Goal: Information Seeking & Learning: Learn about a topic

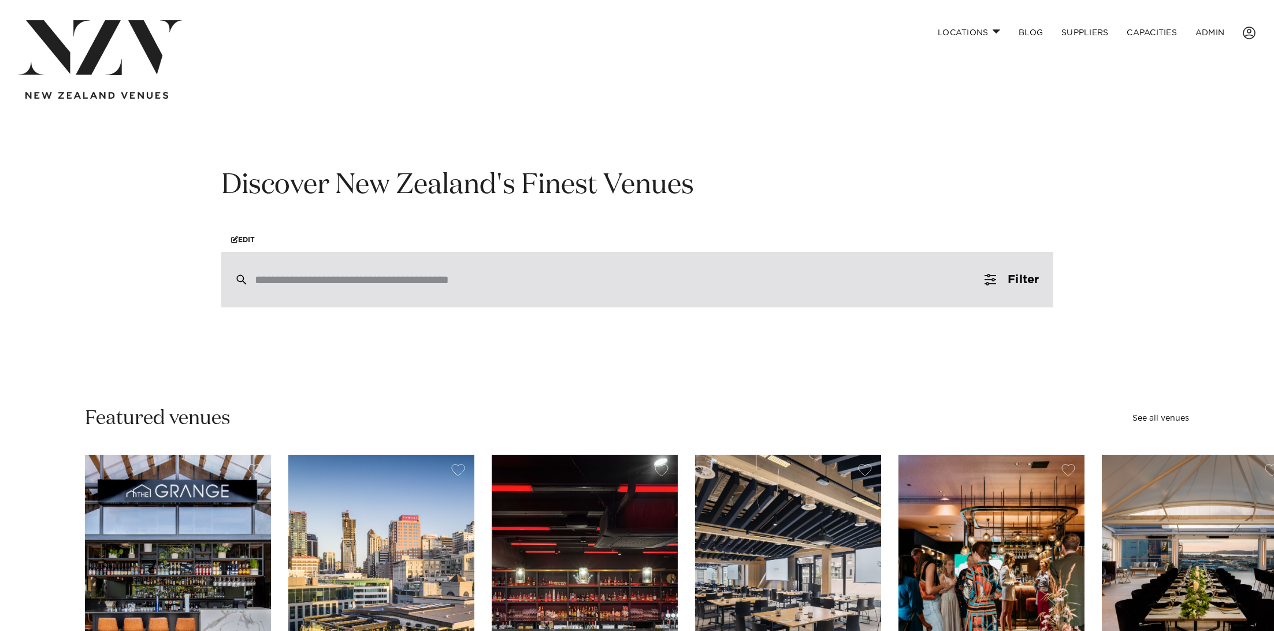
click at [375, 284] on input "search" at bounding box center [613, 279] width 716 height 13
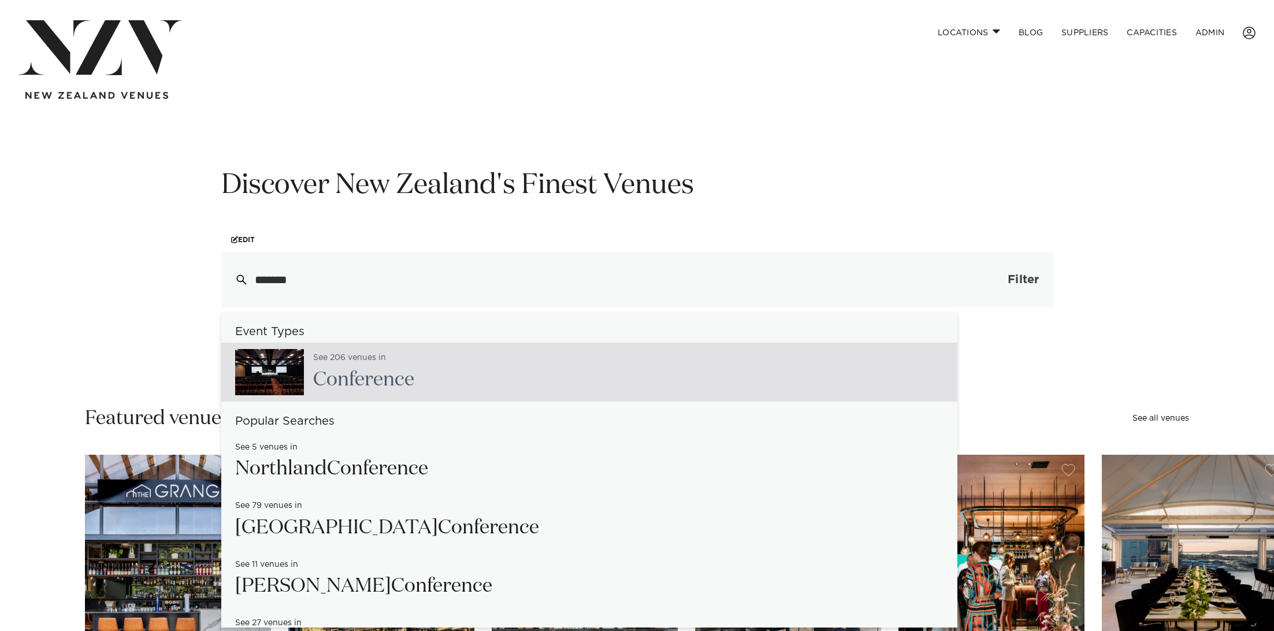
type input "*******"
click at [1002, 273] on button "Filter 0" at bounding box center [1011, 279] width 82 height 55
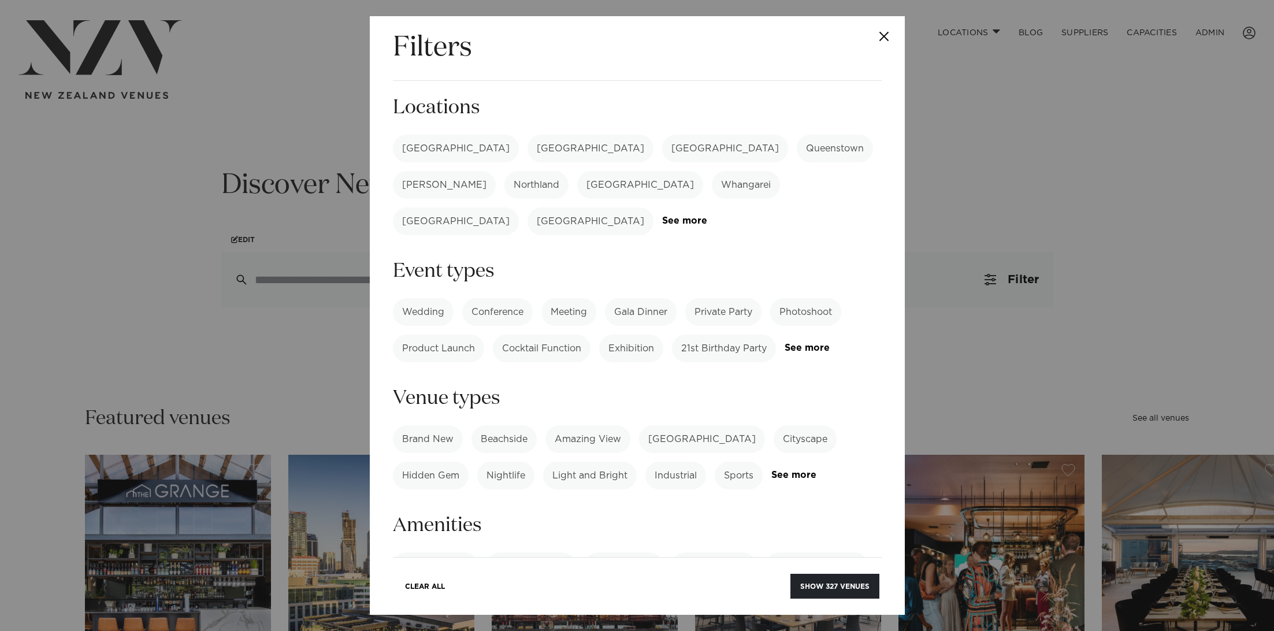
scroll to position [14, 0]
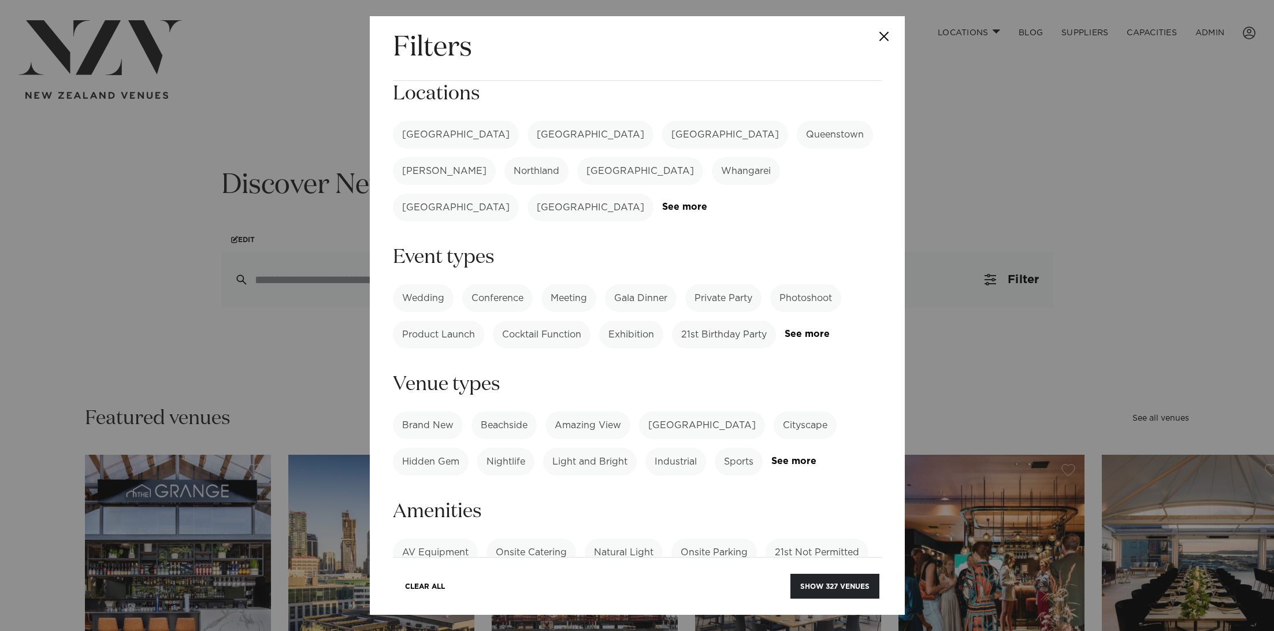
click at [576, 284] on label "Meeting" at bounding box center [568, 298] width 55 height 28
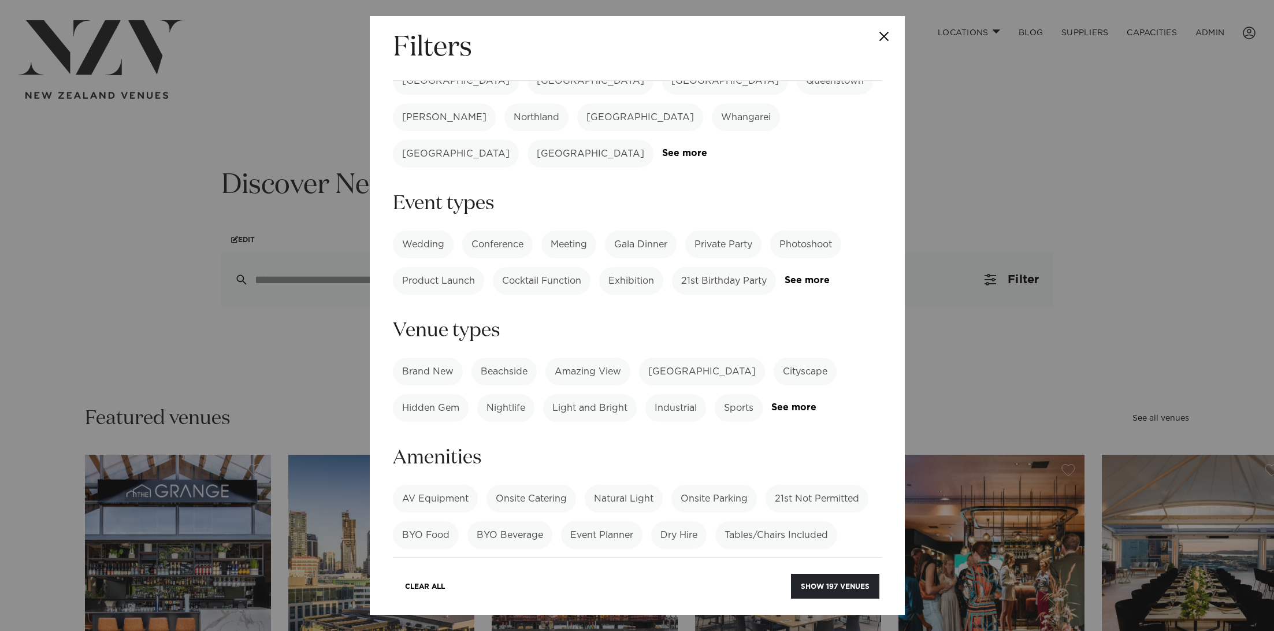
scroll to position [68, 0]
click at [819, 580] on button "Show 197 venues" at bounding box center [835, 586] width 88 height 25
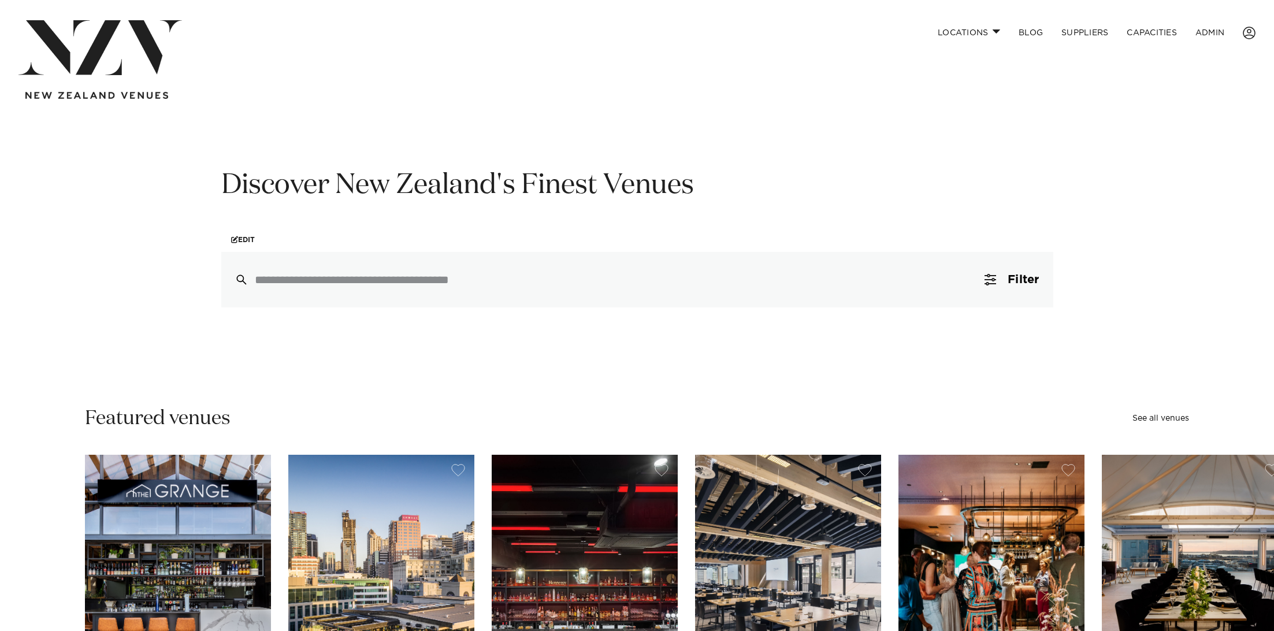
click at [522, 283] on input "search" at bounding box center [613, 279] width 716 height 13
click at [1034, 285] on span "Filter" at bounding box center [1022, 280] width 31 height 12
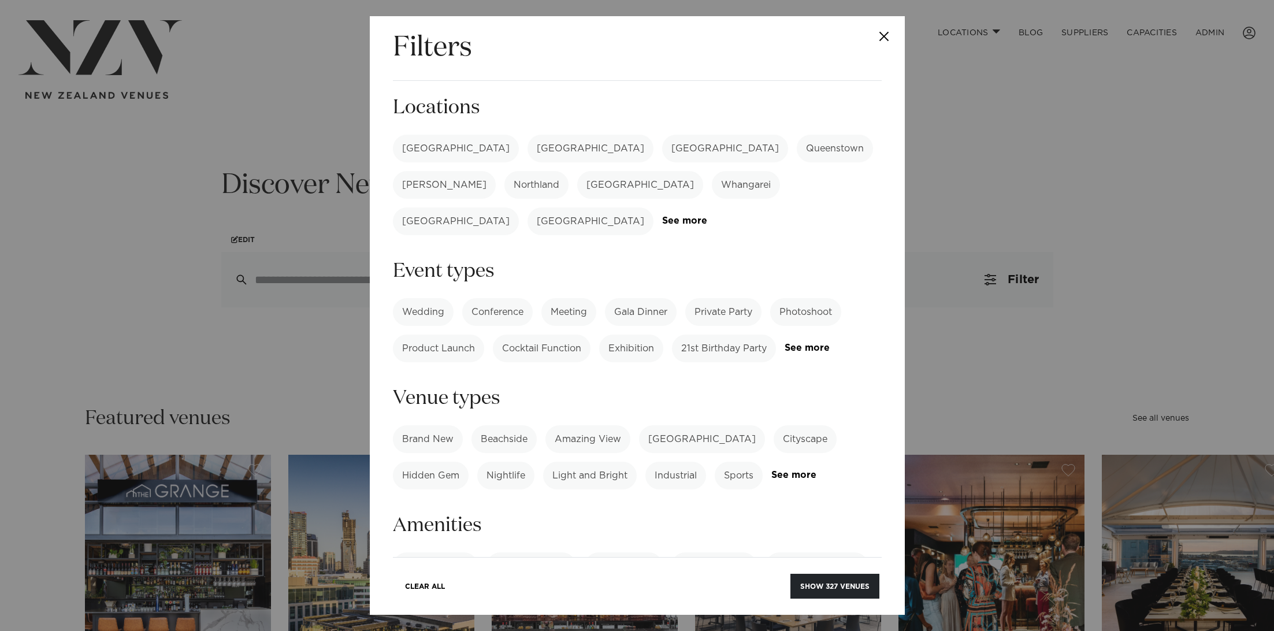
click at [527, 152] on label "[GEOGRAPHIC_DATA]" at bounding box center [590, 149] width 126 height 28
click at [850, 594] on button "Show 24 venues" at bounding box center [836, 586] width 85 height 25
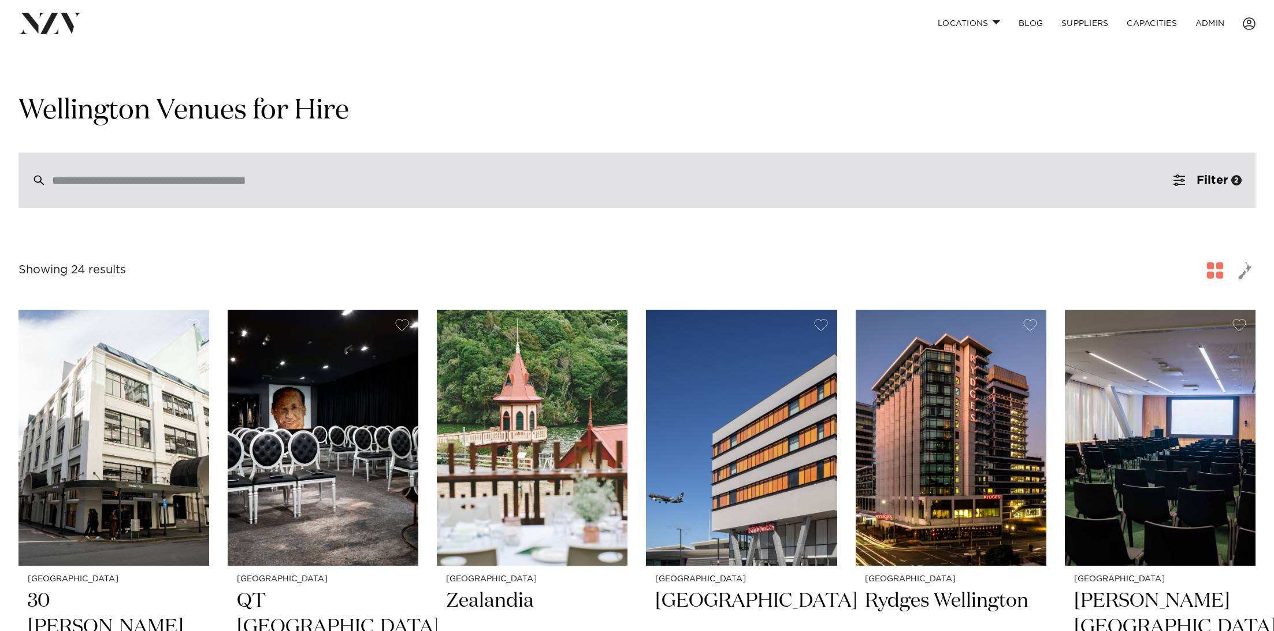
click at [264, 192] on div at bounding box center [636, 180] width 1237 height 55
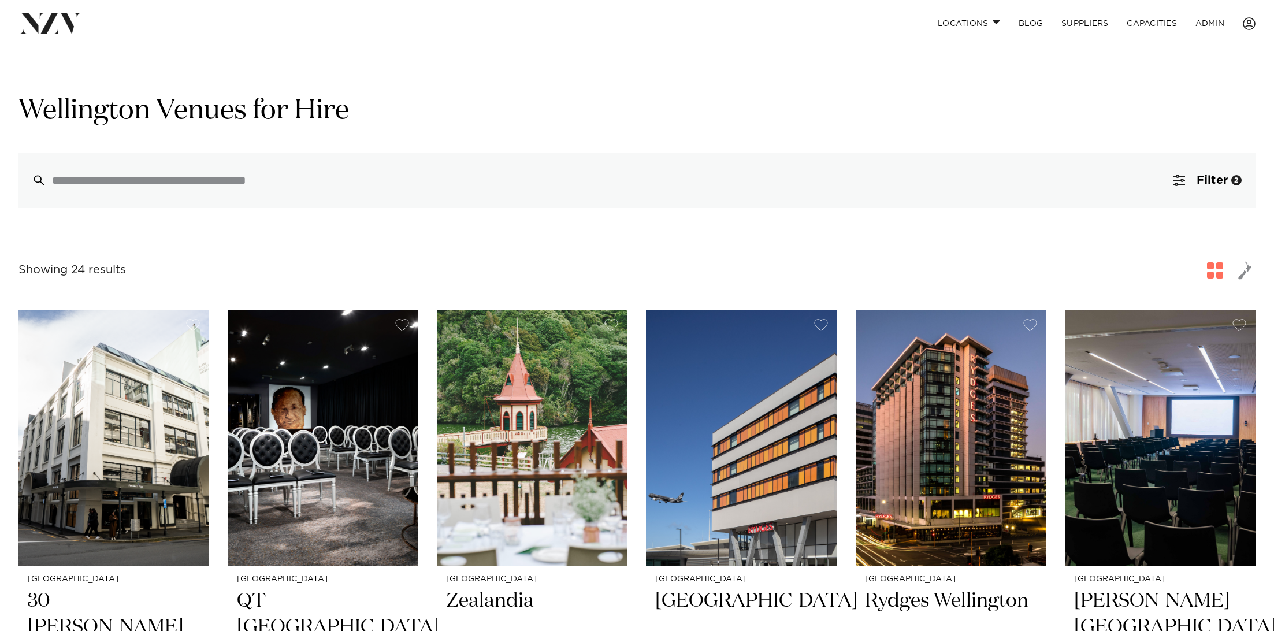
click at [52, 36] on nav "Locations Auckland Wellington Christchurch Queenstown Hamilton Northland Bay of…" at bounding box center [637, 23] width 1274 height 47
click at [49, 23] on img at bounding box center [49, 23] width 63 height 21
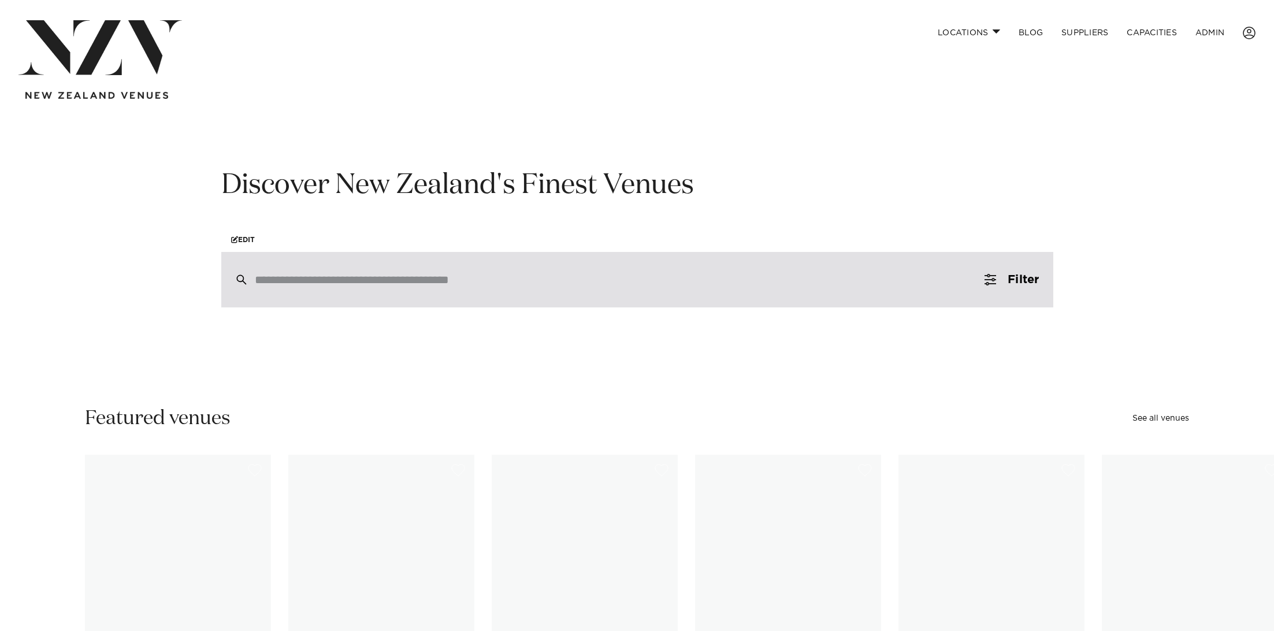
click at [304, 282] on input "search" at bounding box center [613, 279] width 716 height 13
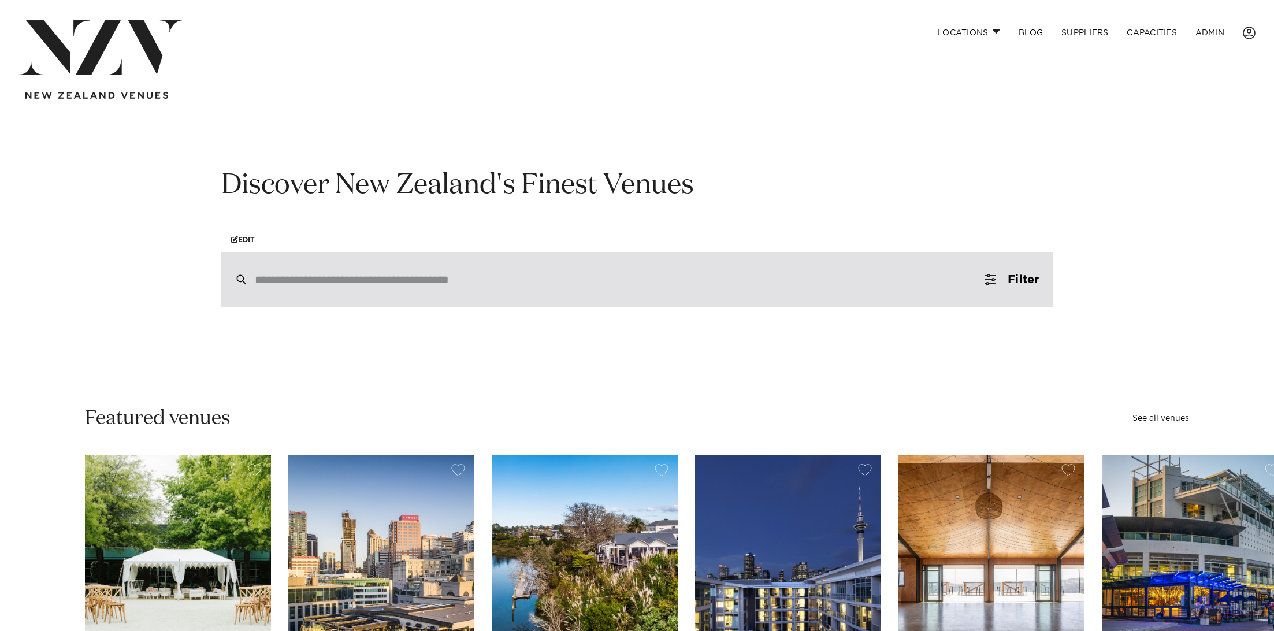
click at [325, 292] on div at bounding box center [637, 279] width 832 height 55
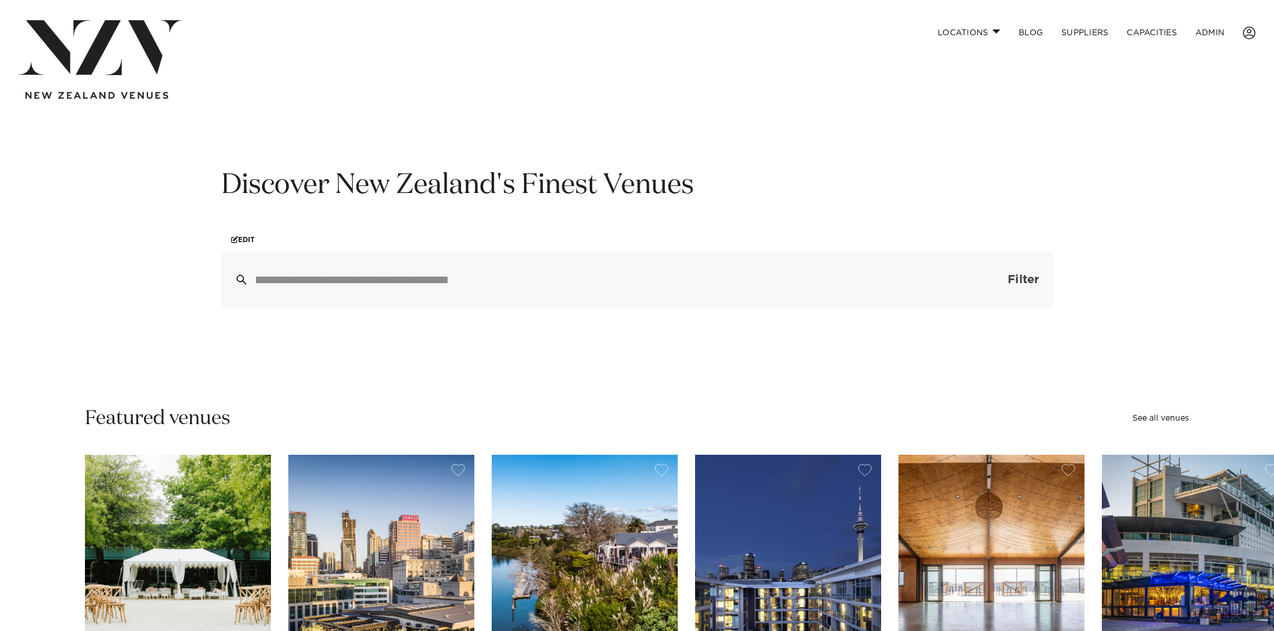
click at [1027, 278] on span "Filter" at bounding box center [1022, 280] width 31 height 12
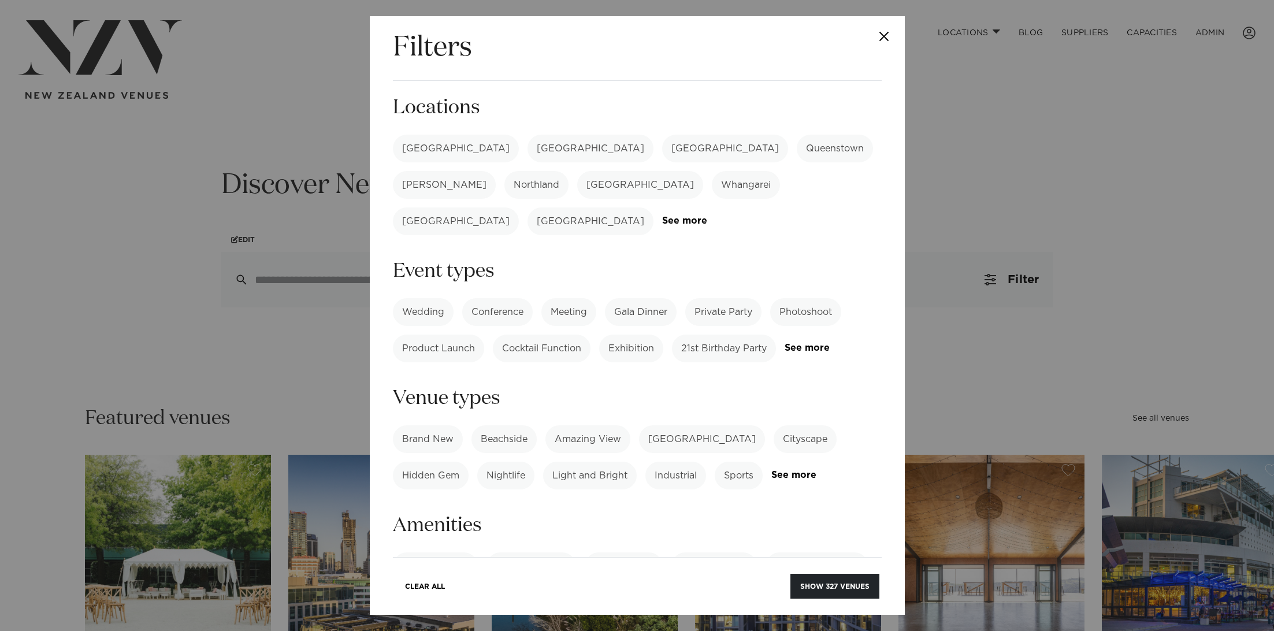
scroll to position [16, 0]
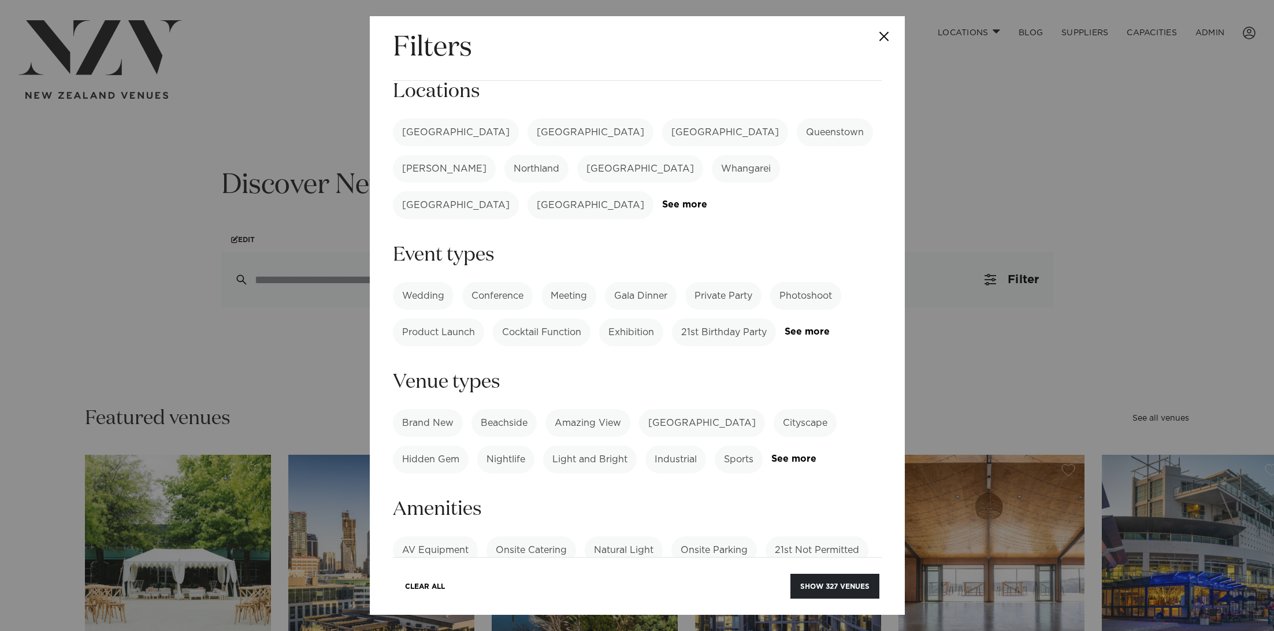
click at [488, 282] on label "Conference" at bounding box center [497, 296] width 70 height 28
click at [826, 589] on button "Show 206 venues" at bounding box center [834, 586] width 91 height 25
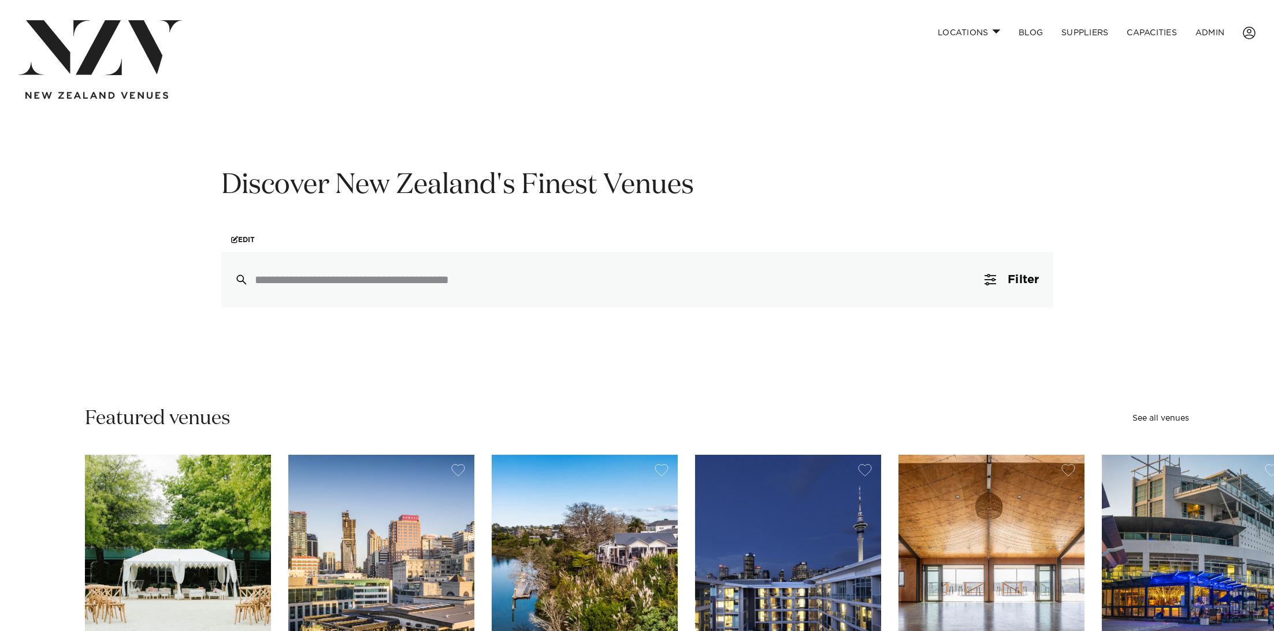
click at [340, 277] on input "search" at bounding box center [613, 279] width 716 height 13
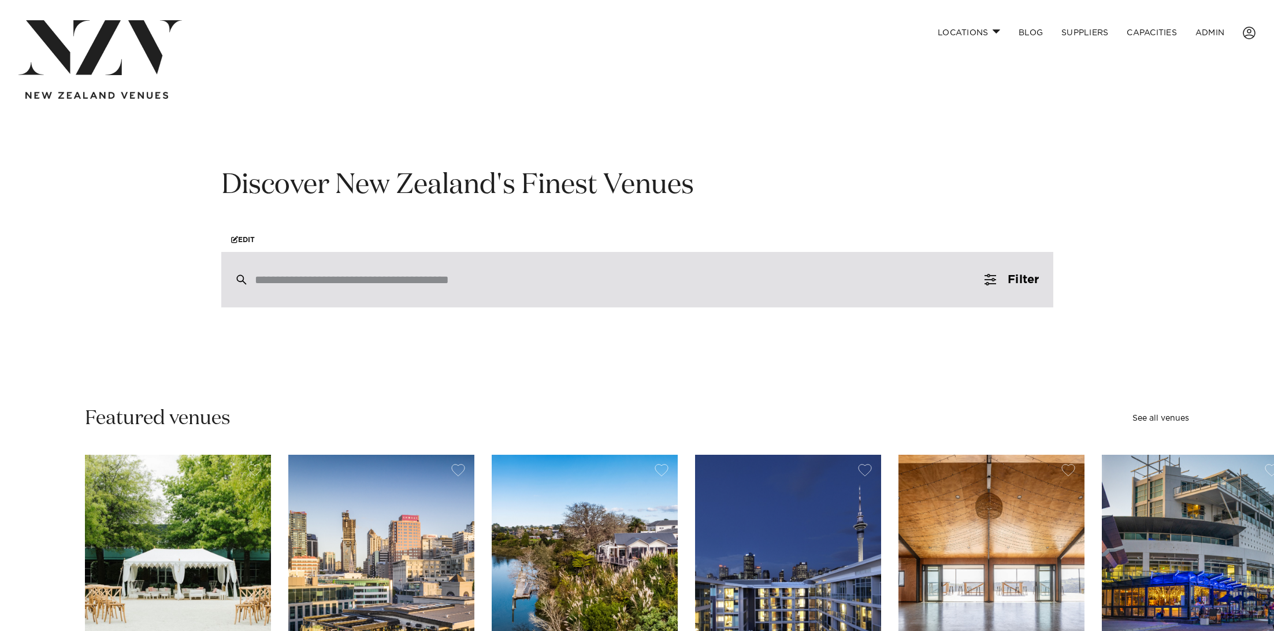
click at [410, 287] on div at bounding box center [637, 279] width 832 height 55
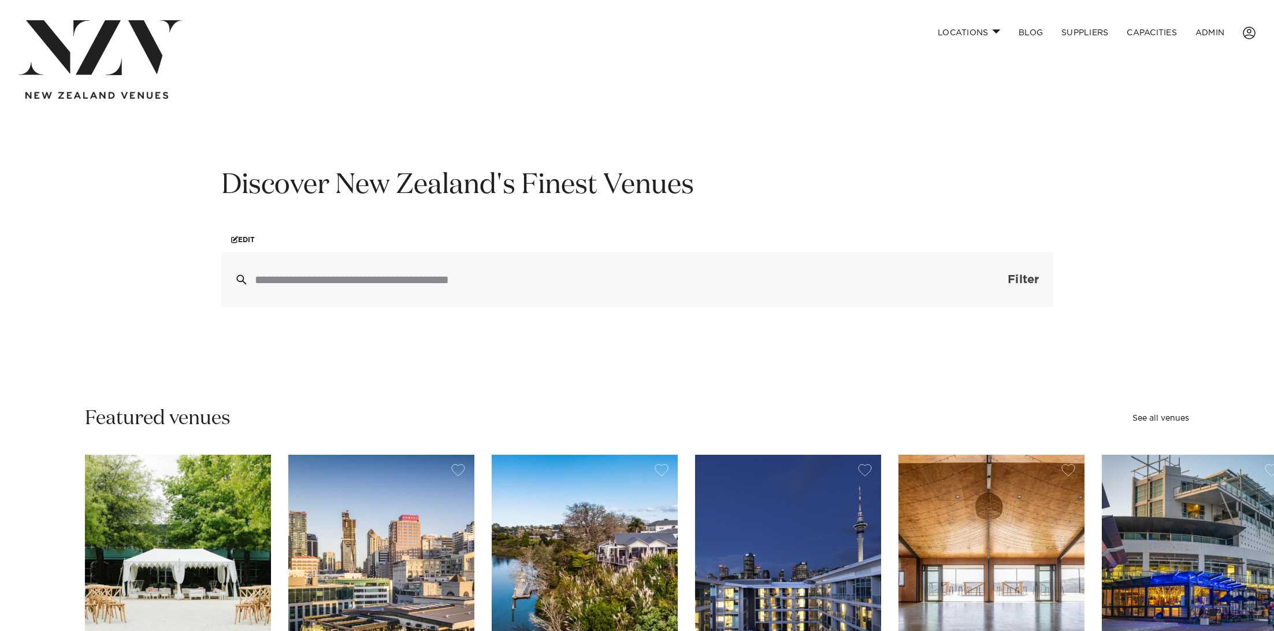
click at [1019, 285] on span "Filter" at bounding box center [1022, 280] width 31 height 12
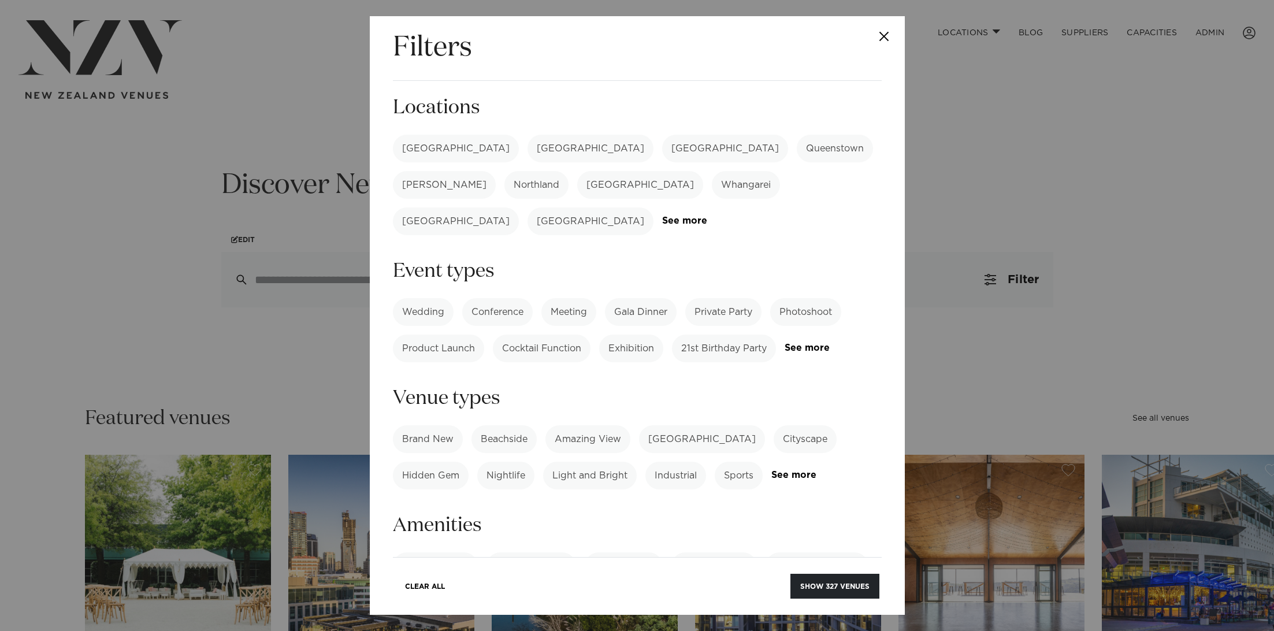
click at [815, 314] on div "Wedding Conference Meeting Gala Dinner Private Party Photoshoot Product Launch …" at bounding box center [637, 330] width 489 height 64
click at [819, 343] on link "See more" at bounding box center [829, 348] width 90 height 10
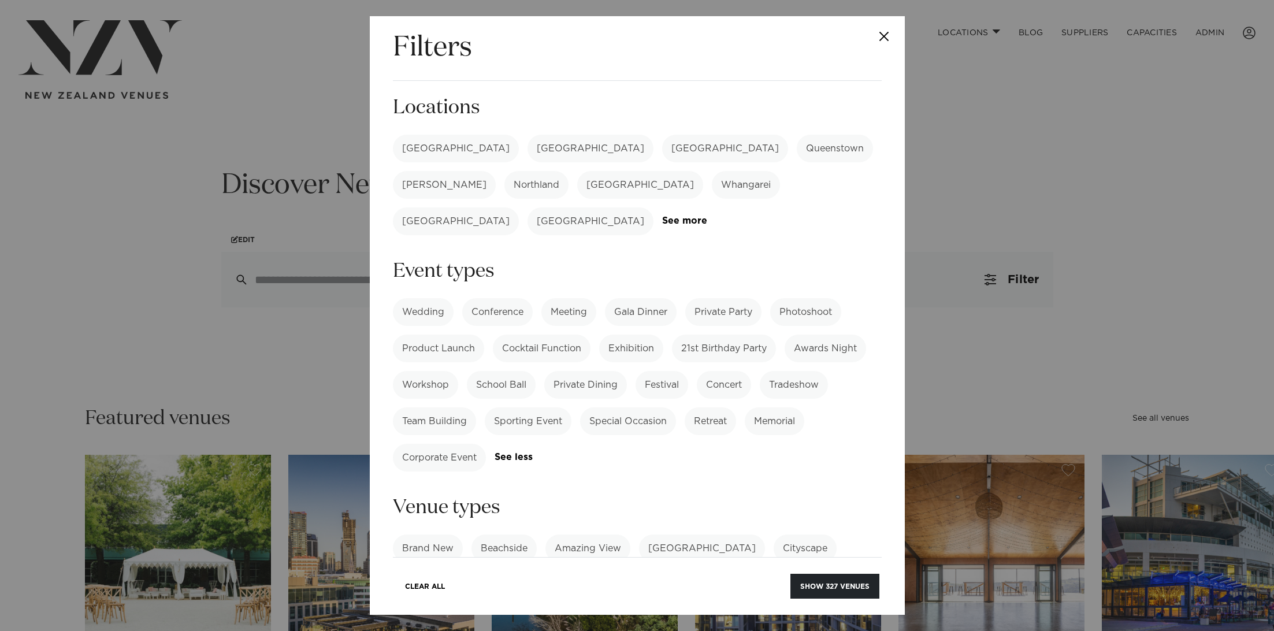
scroll to position [18, 0]
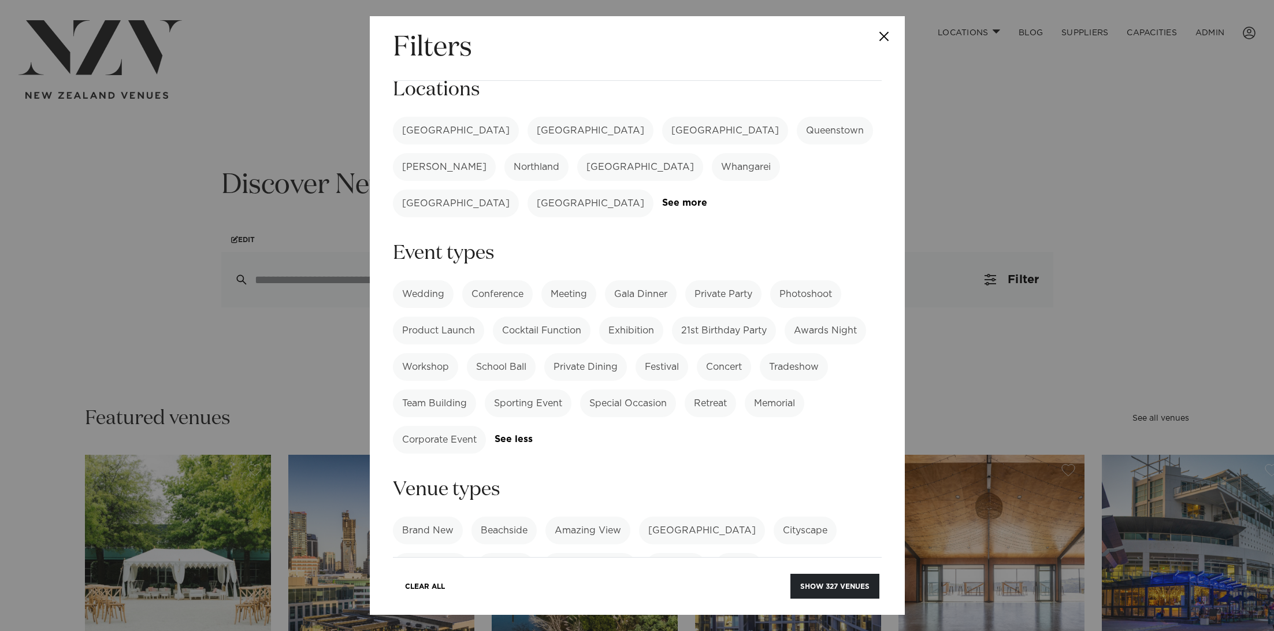
click at [637, 389] on label "Special Occasion" at bounding box center [628, 403] width 96 height 28
click at [827, 580] on button "Show 111 venues" at bounding box center [836, 586] width 85 height 25
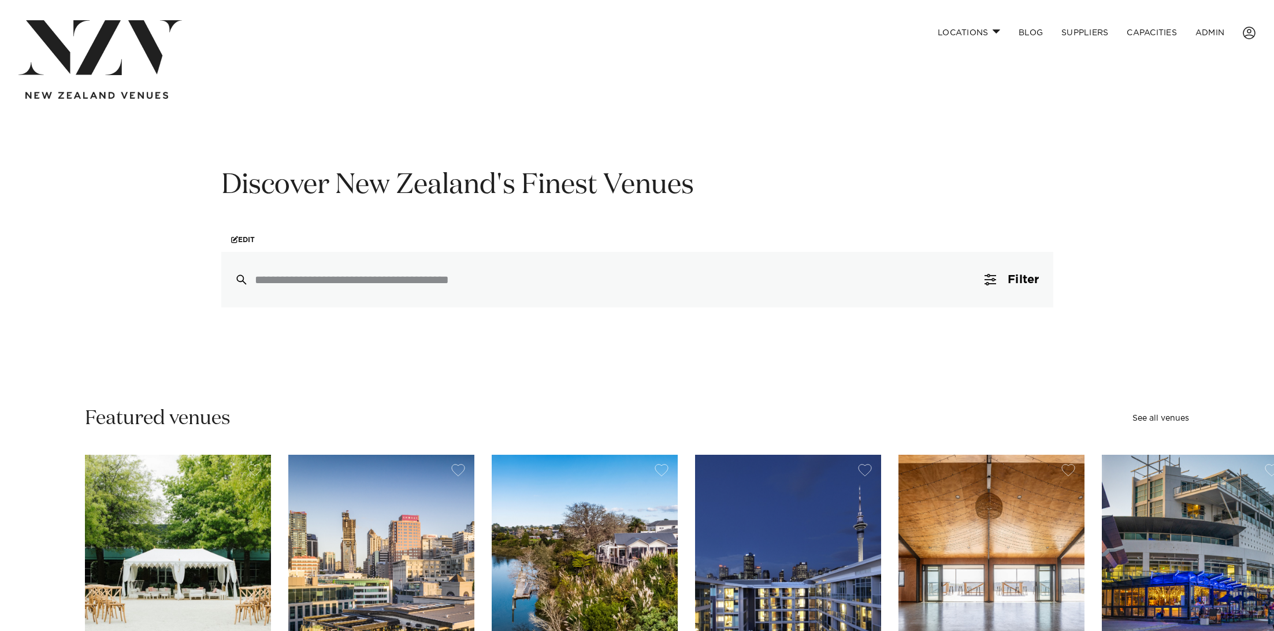
click at [430, 285] on input "search" at bounding box center [613, 279] width 716 height 13
click at [1014, 281] on span "Filter" at bounding box center [1022, 280] width 31 height 12
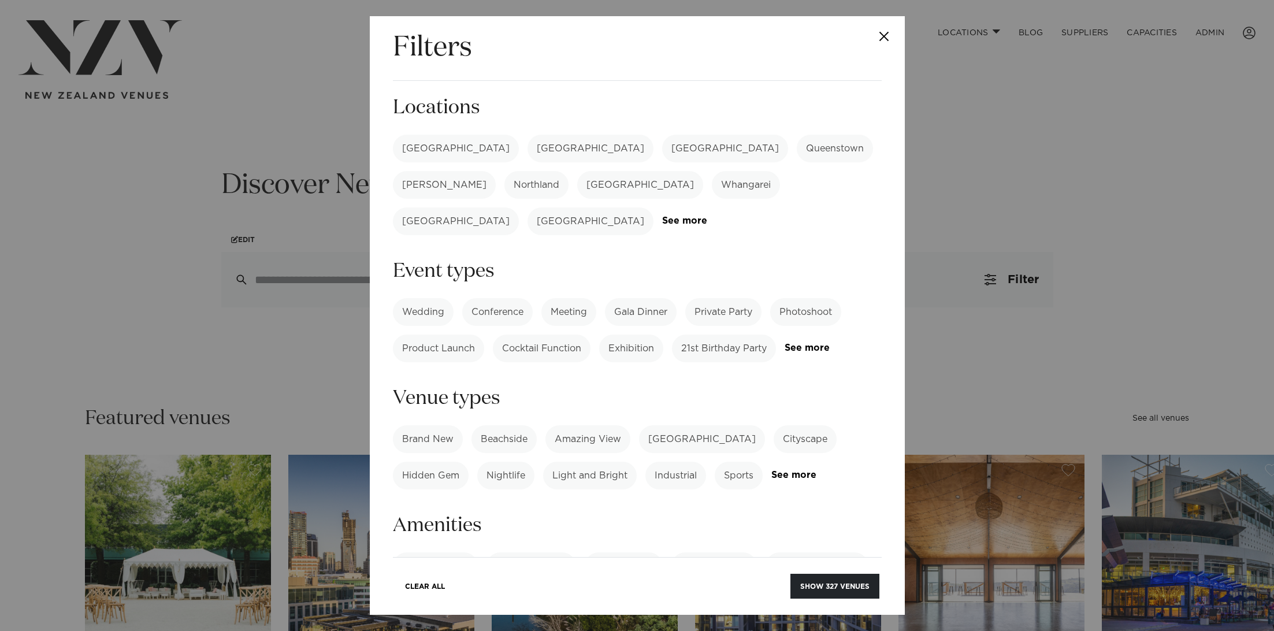
click at [796, 303] on div "Wedding Conference Meeting Gala Dinner Private Party Photoshoot Product Launch …" at bounding box center [637, 330] width 489 height 64
click at [782, 314] on div "Wedding Conference Meeting Gala Dinner Private Party Photoshoot Product Launch …" at bounding box center [637, 330] width 489 height 64
click at [800, 343] on link "See more" at bounding box center [829, 348] width 90 height 10
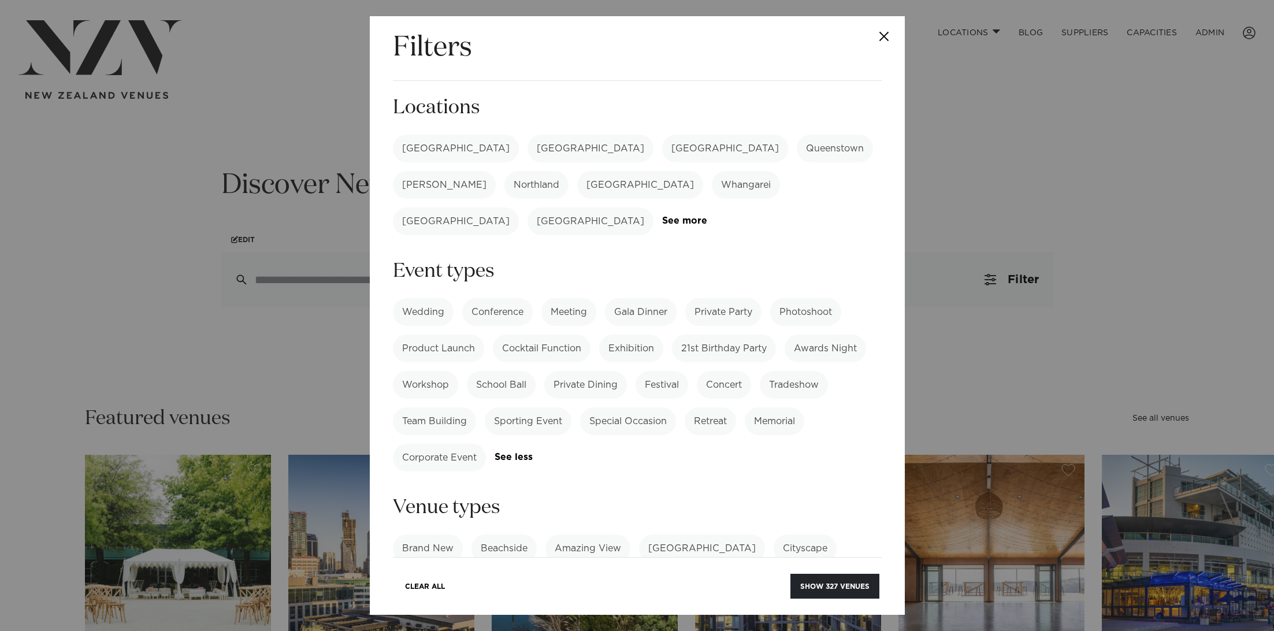
click at [727, 334] on label "21st Birthday Party" at bounding box center [724, 348] width 104 height 28
click at [703, 364] on div "Wedding Conference Meeting Gala Dinner Private Party Photoshoot Product Launch …" at bounding box center [637, 384] width 489 height 173
click at [698, 407] on label "Retreat" at bounding box center [710, 421] width 51 height 28
click at [512, 298] on label "Conference" at bounding box center [497, 312] width 70 height 28
click at [745, 334] on label "21st Birthday Party" at bounding box center [724, 348] width 104 height 28
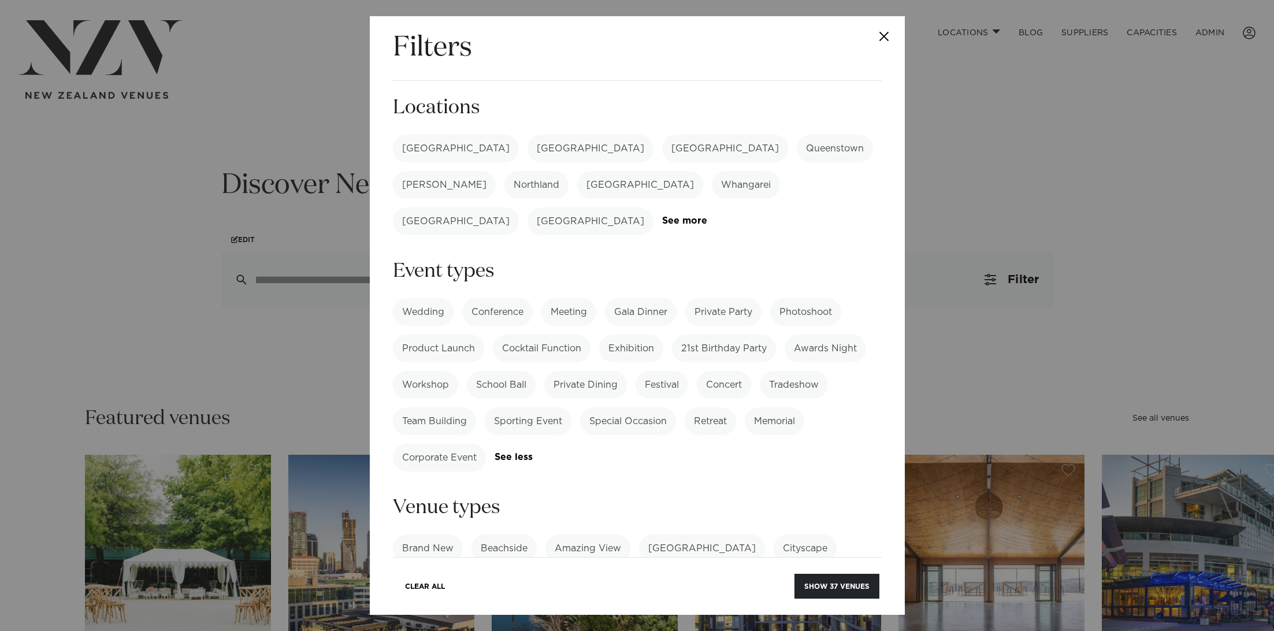
click at [704, 407] on label "Retreat" at bounding box center [710, 421] width 51 height 28
click at [832, 579] on button "Show 198 venues" at bounding box center [834, 586] width 89 height 25
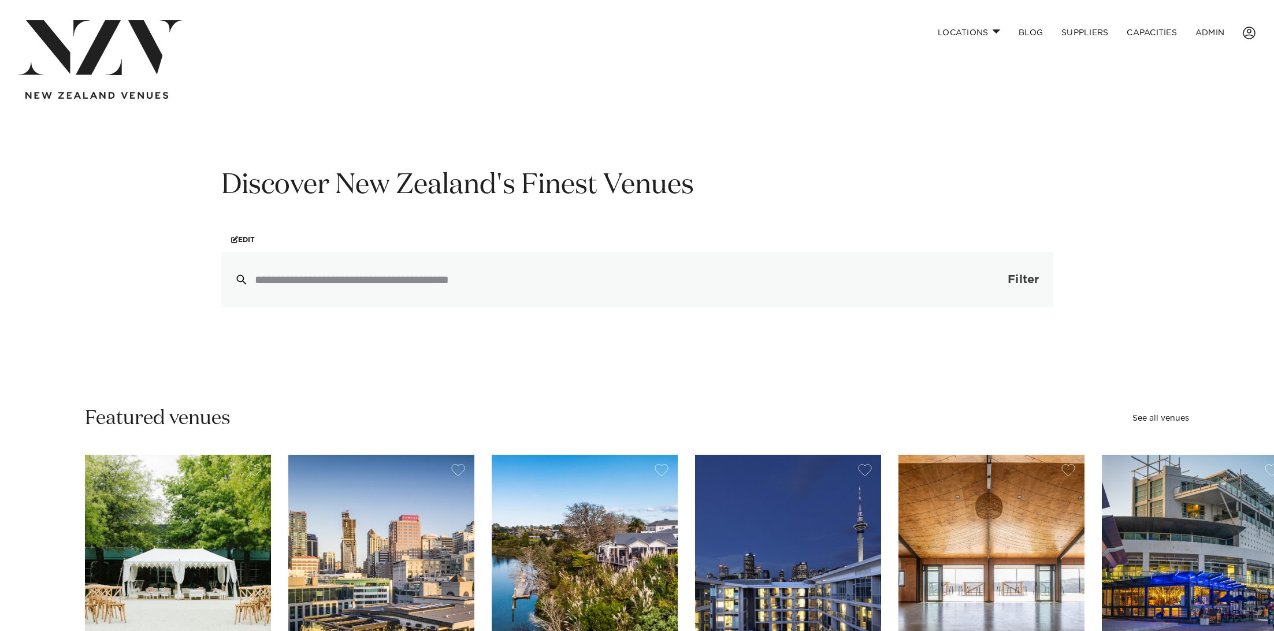
click at [986, 281] on span "button" at bounding box center [990, 280] width 12 height 12
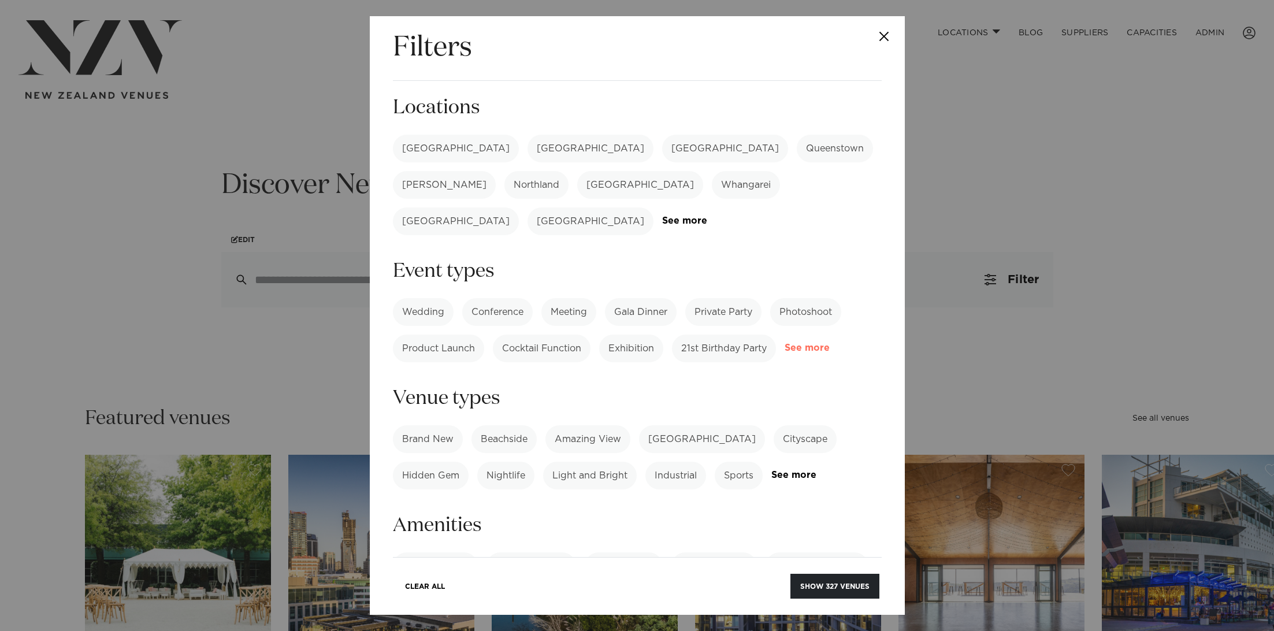
click at [809, 343] on link "See more" at bounding box center [829, 348] width 90 height 10
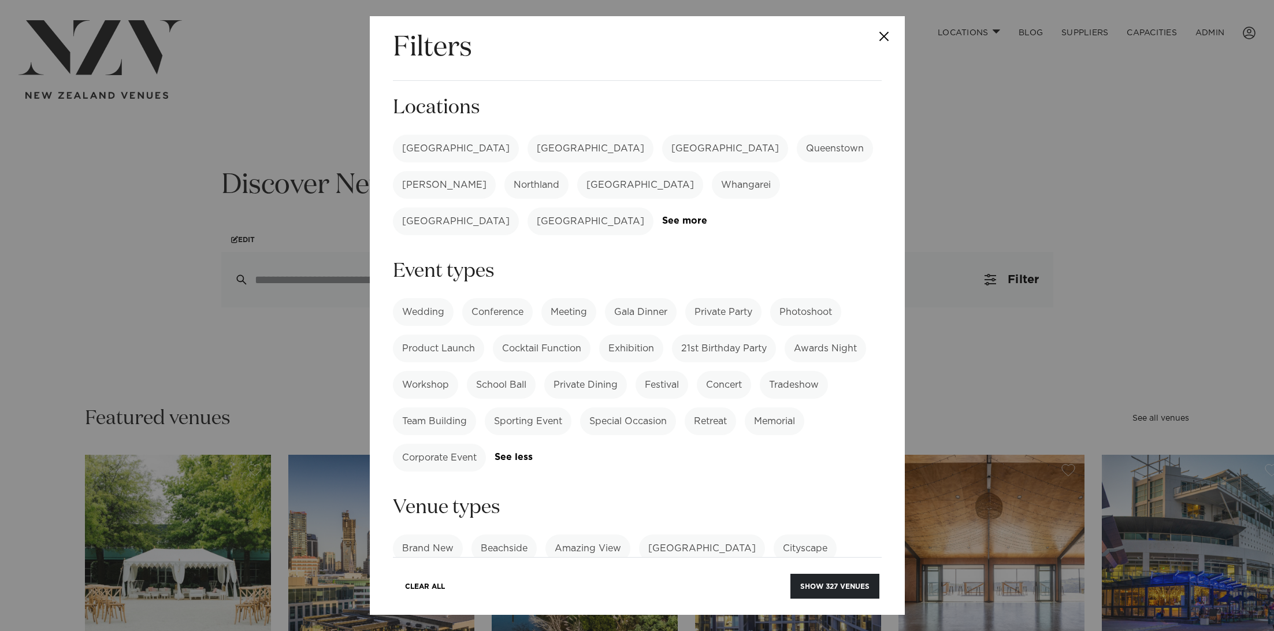
click at [639, 407] on label "Special Occasion" at bounding box center [628, 421] width 96 height 28
click at [713, 407] on label "Retreat" at bounding box center [710, 421] width 51 height 28
click at [820, 590] on button "Show 46 venues" at bounding box center [836, 586] width 86 height 25
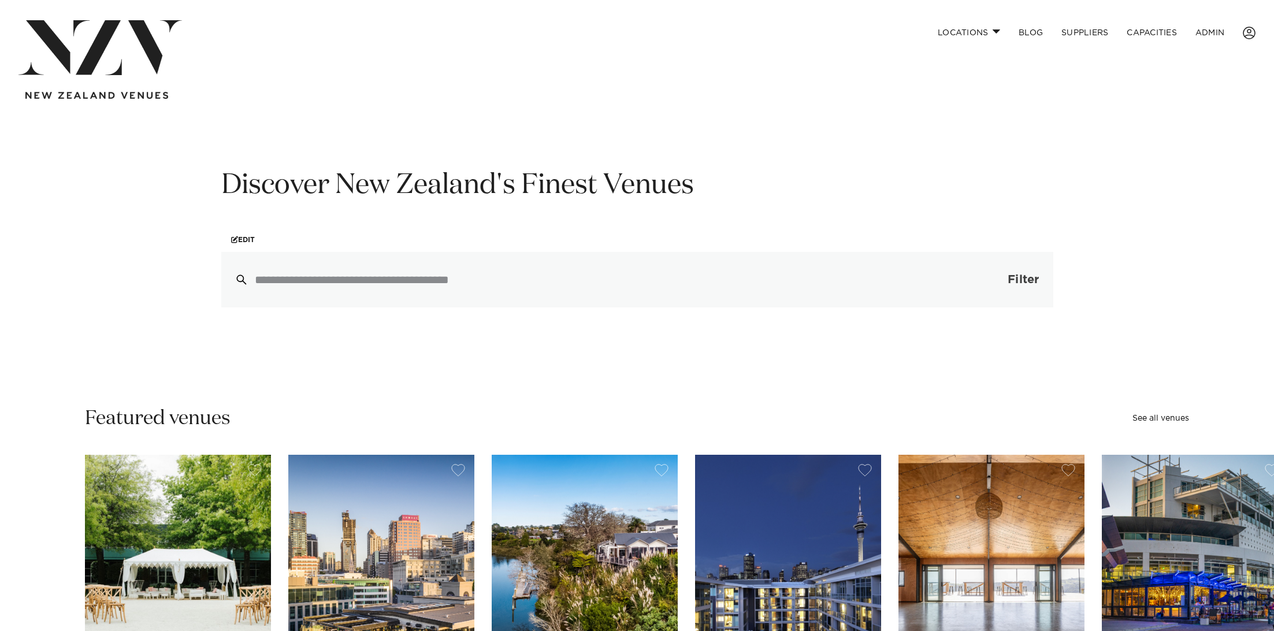
click at [1016, 282] on span "Filter" at bounding box center [1022, 280] width 31 height 12
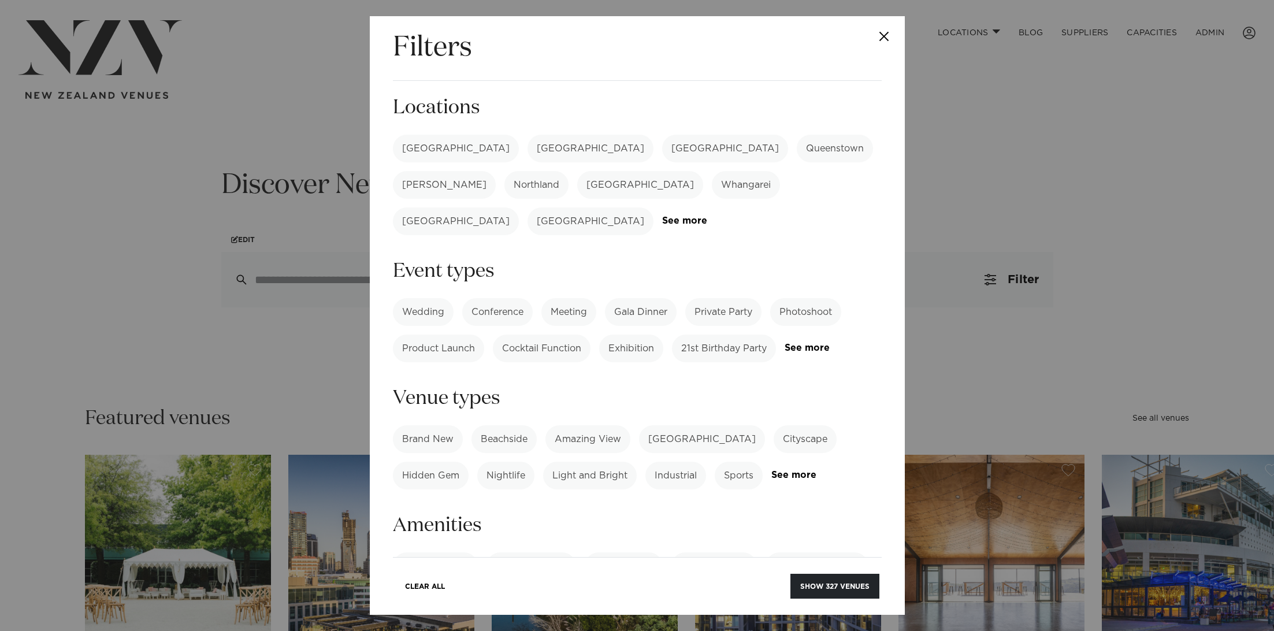
click at [515, 298] on label "Conference" at bounding box center [497, 312] width 70 height 28
click at [527, 143] on label "[GEOGRAPHIC_DATA]" at bounding box center [590, 149] width 126 height 28
click at [497, 298] on label "Conference" at bounding box center [497, 312] width 70 height 28
click at [514, 462] on label "Nightlife" at bounding box center [505, 476] width 57 height 28
click at [837, 590] on button "Show 0 venues" at bounding box center [838, 586] width 82 height 25
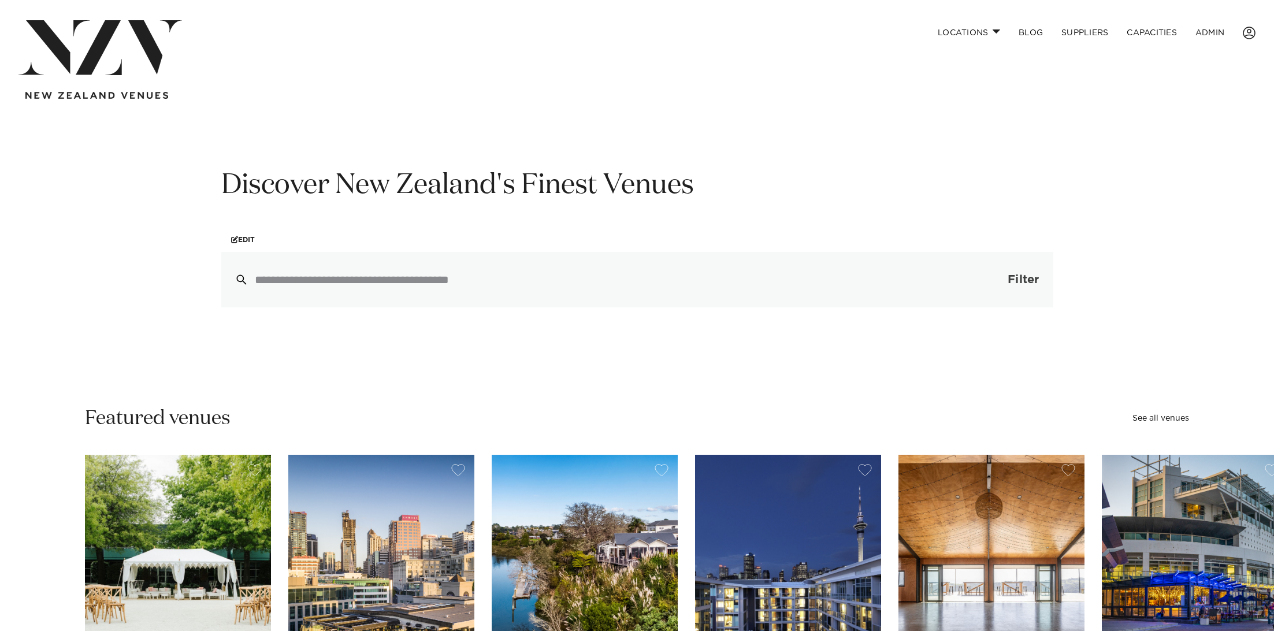
click at [1000, 282] on button "Filter 0" at bounding box center [1011, 279] width 82 height 55
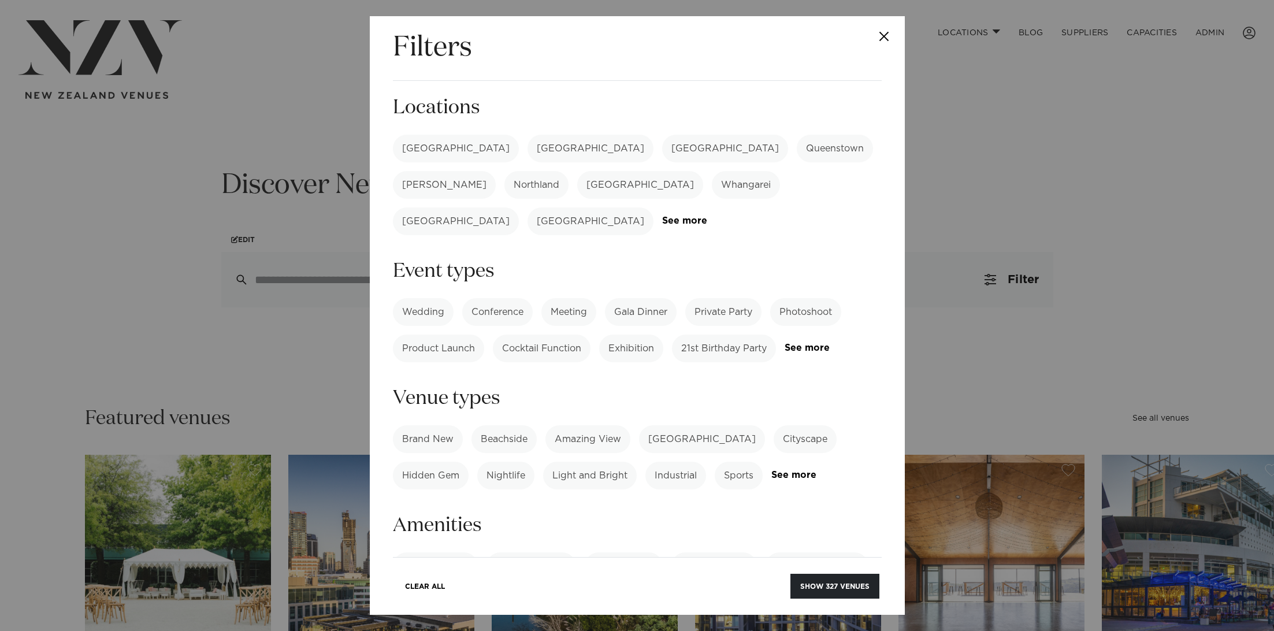
click at [507, 298] on label "Conference" at bounding box center [497, 312] width 70 height 28
click at [512, 462] on label "Nightlife" at bounding box center [505, 476] width 57 height 28
click at [832, 581] on button "Show 2 venues" at bounding box center [838, 586] width 81 height 25
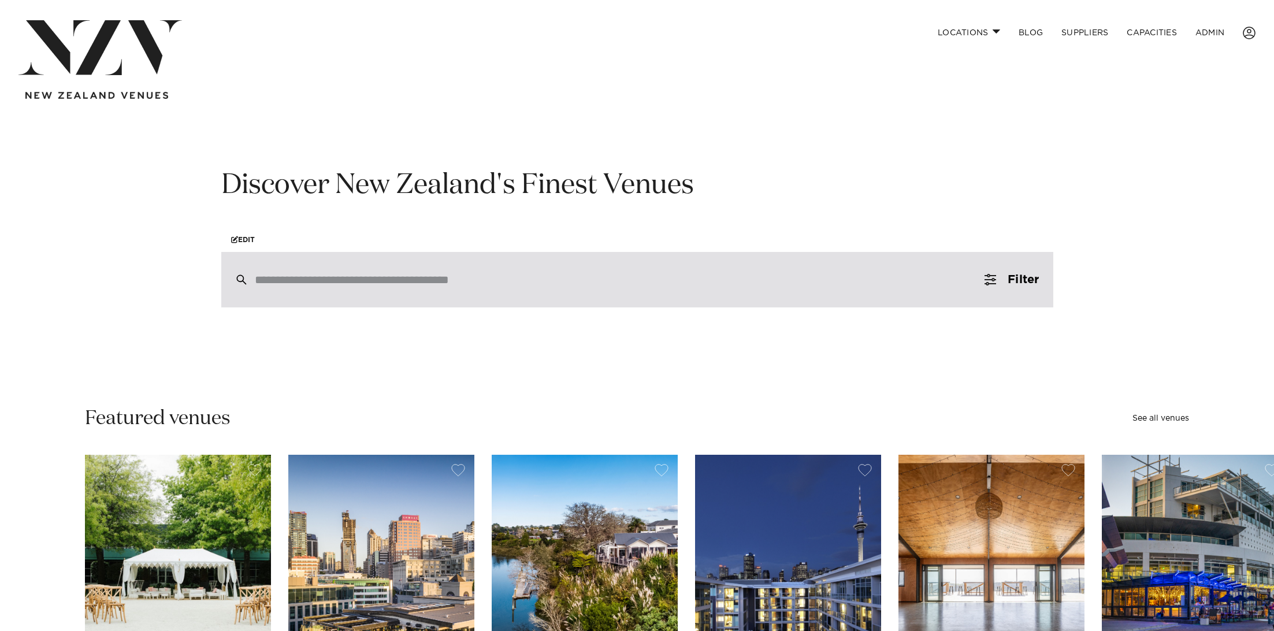
click at [451, 278] on input "search" at bounding box center [613, 279] width 716 height 13
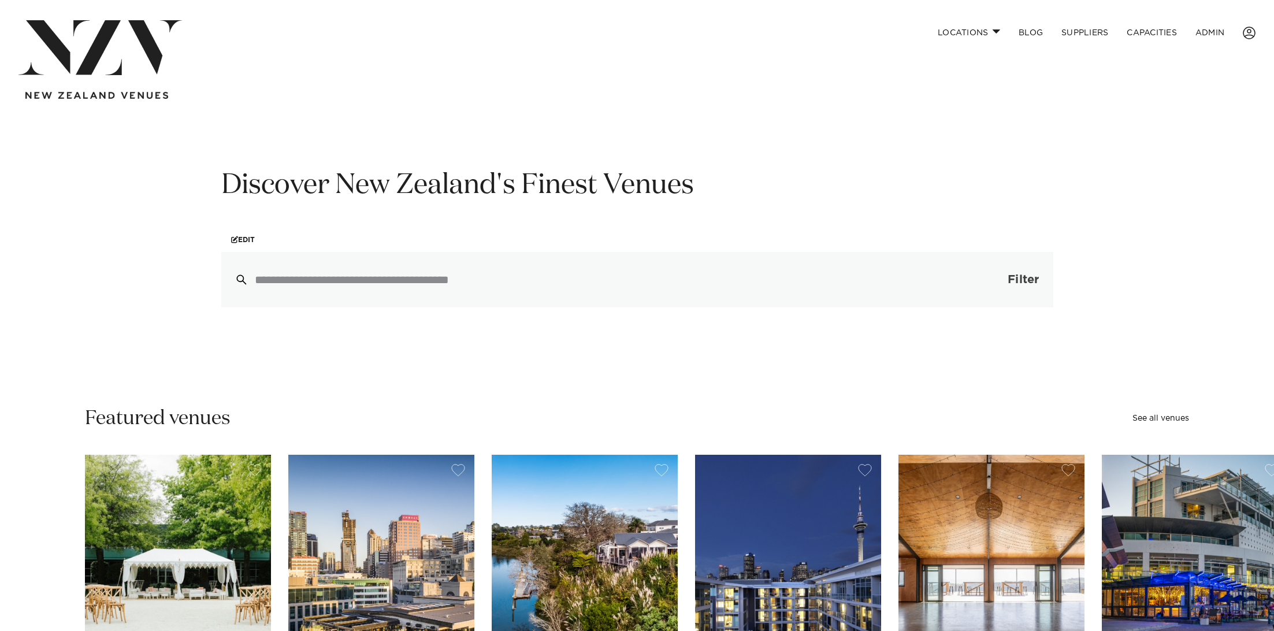
click at [1001, 275] on button "Filter 0" at bounding box center [1011, 279] width 82 height 55
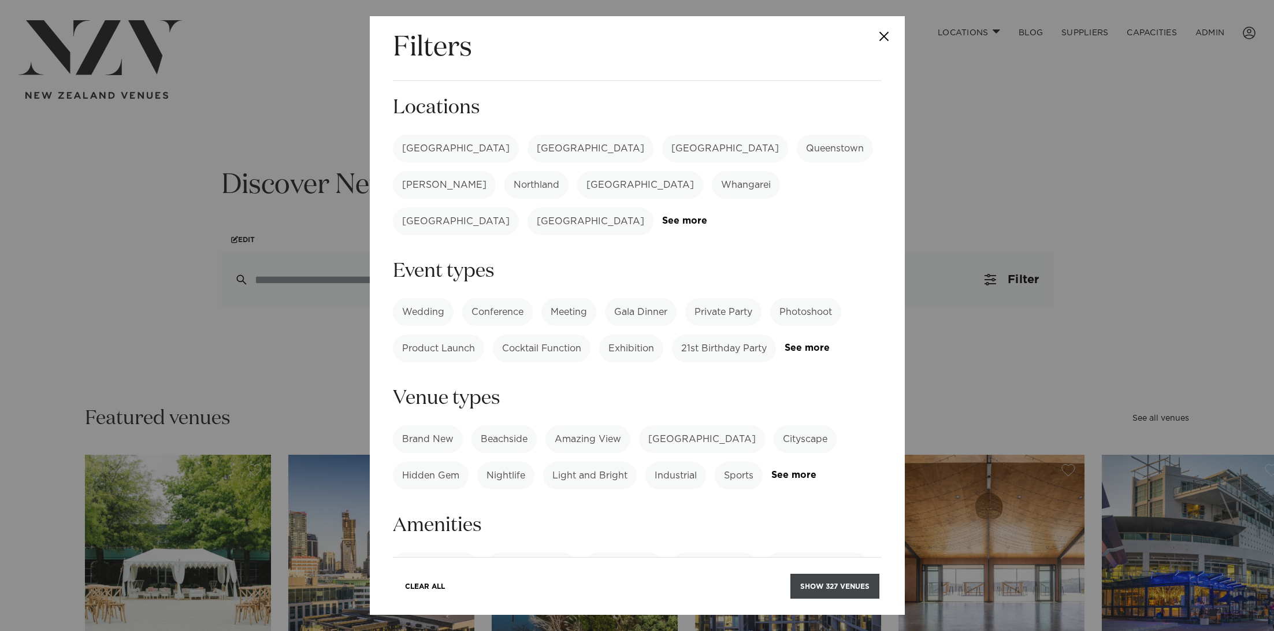
click at [851, 583] on button "Show 327 venues" at bounding box center [834, 586] width 89 height 25
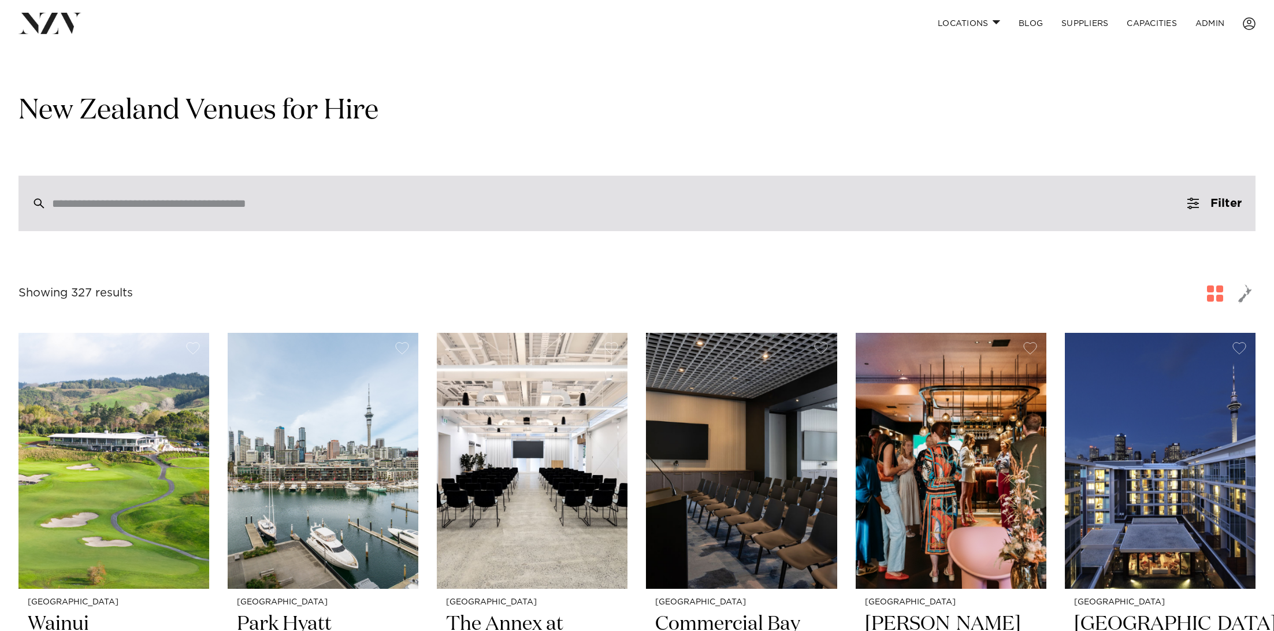
click at [397, 203] on input "search" at bounding box center [612, 203] width 1121 height 13
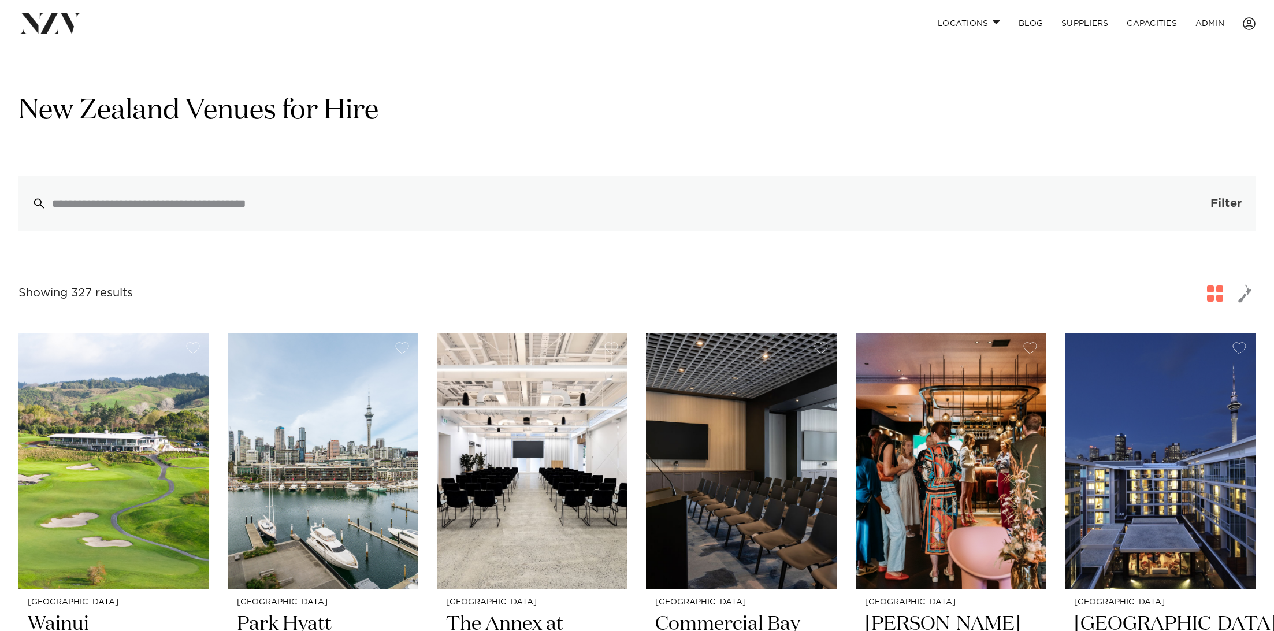
click at [1210, 202] on span "Filter" at bounding box center [1225, 204] width 31 height 12
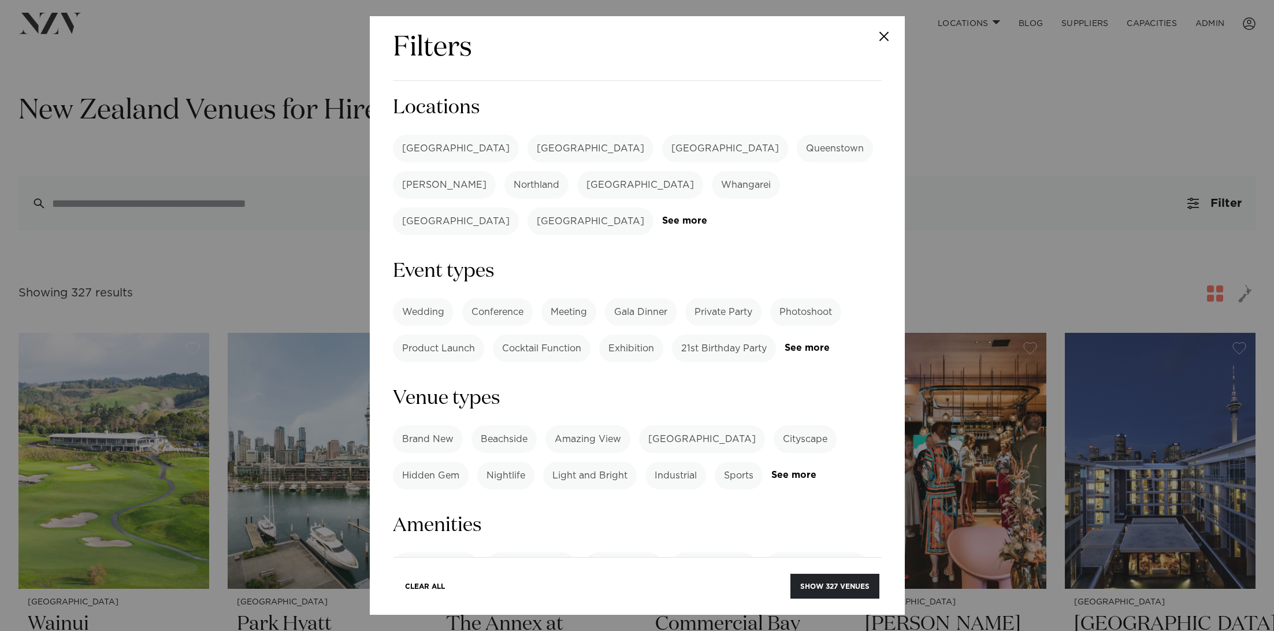
click at [797, 140] on label "Queenstown" at bounding box center [835, 149] width 76 height 28
click at [712, 298] on label "Private Party" at bounding box center [723, 312] width 76 height 28
click at [827, 585] on button "Show 11 venues" at bounding box center [838, 586] width 83 height 25
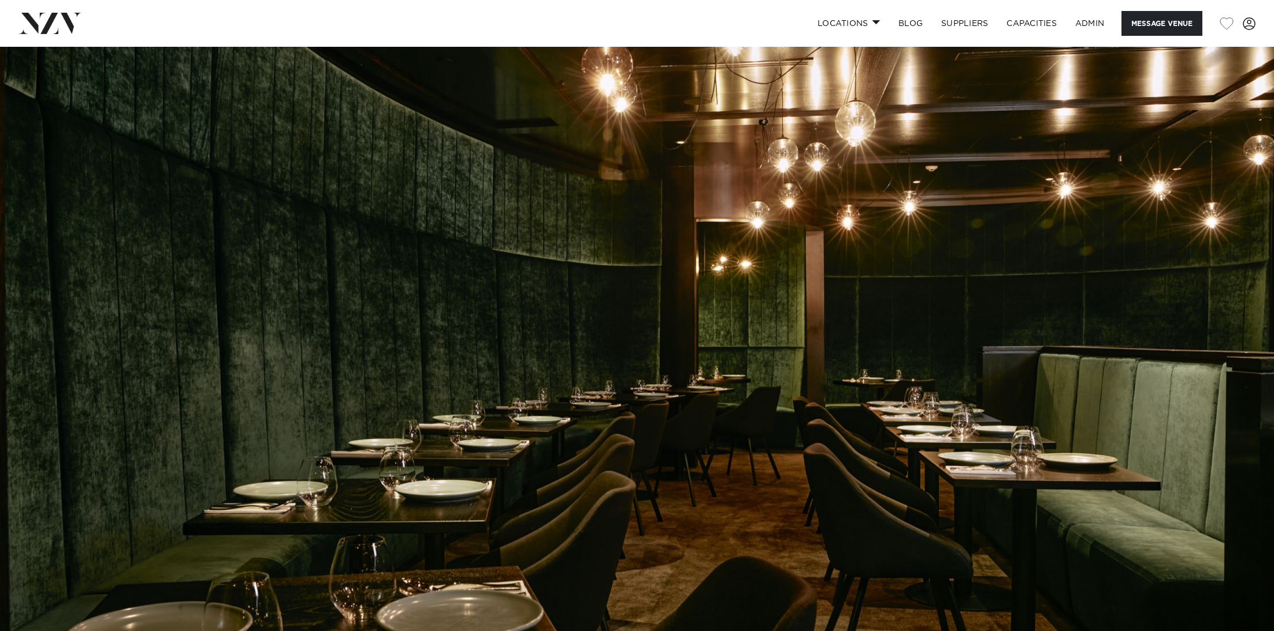
click at [425, 373] on img at bounding box center [637, 345] width 1274 height 597
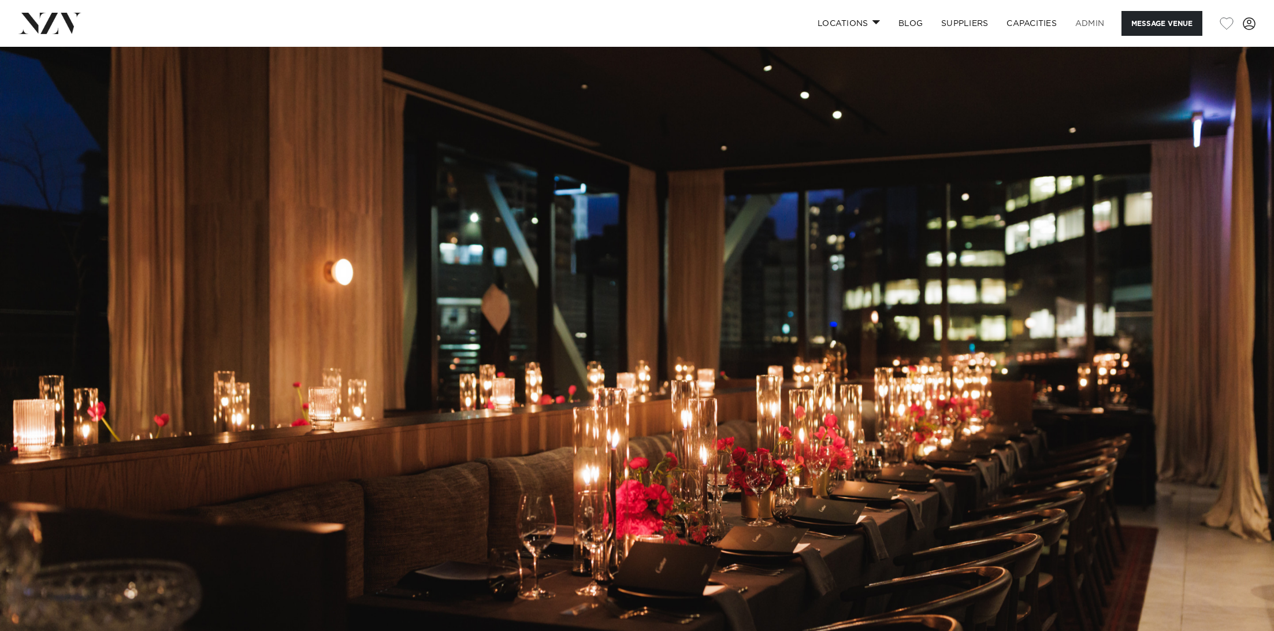
click at [1082, 17] on link "ADMIN" at bounding box center [1089, 23] width 47 height 25
click at [660, 390] on img at bounding box center [637, 345] width 1274 height 597
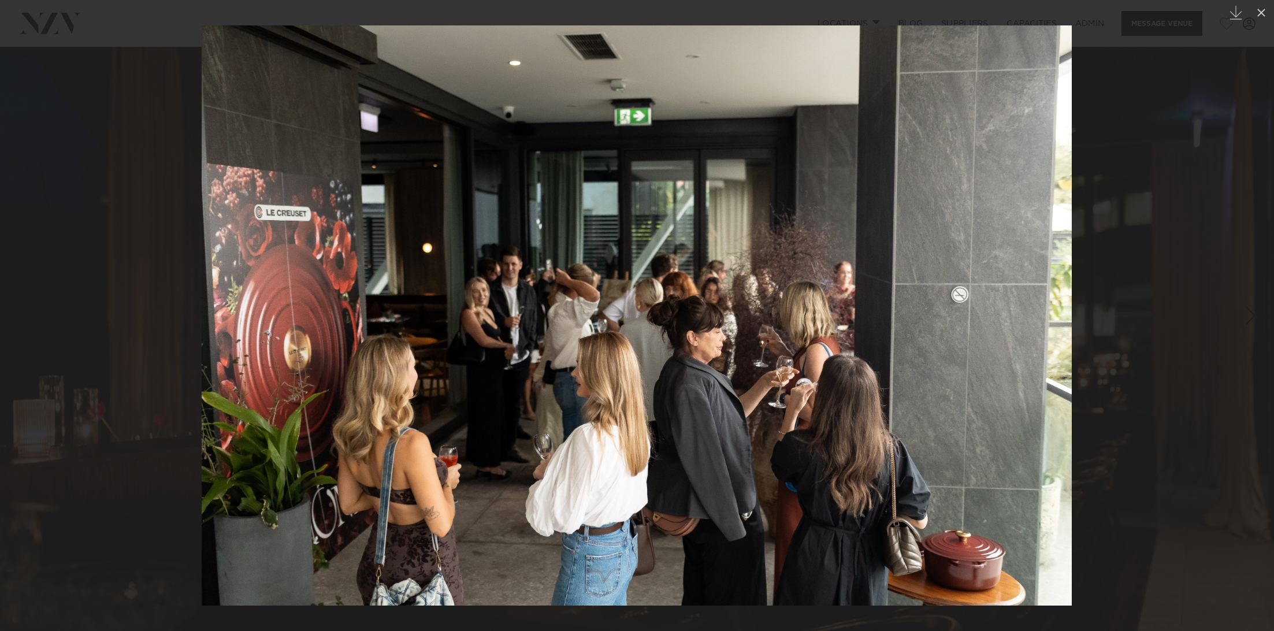
click at [749, 318] on img at bounding box center [637, 315] width 870 height 580
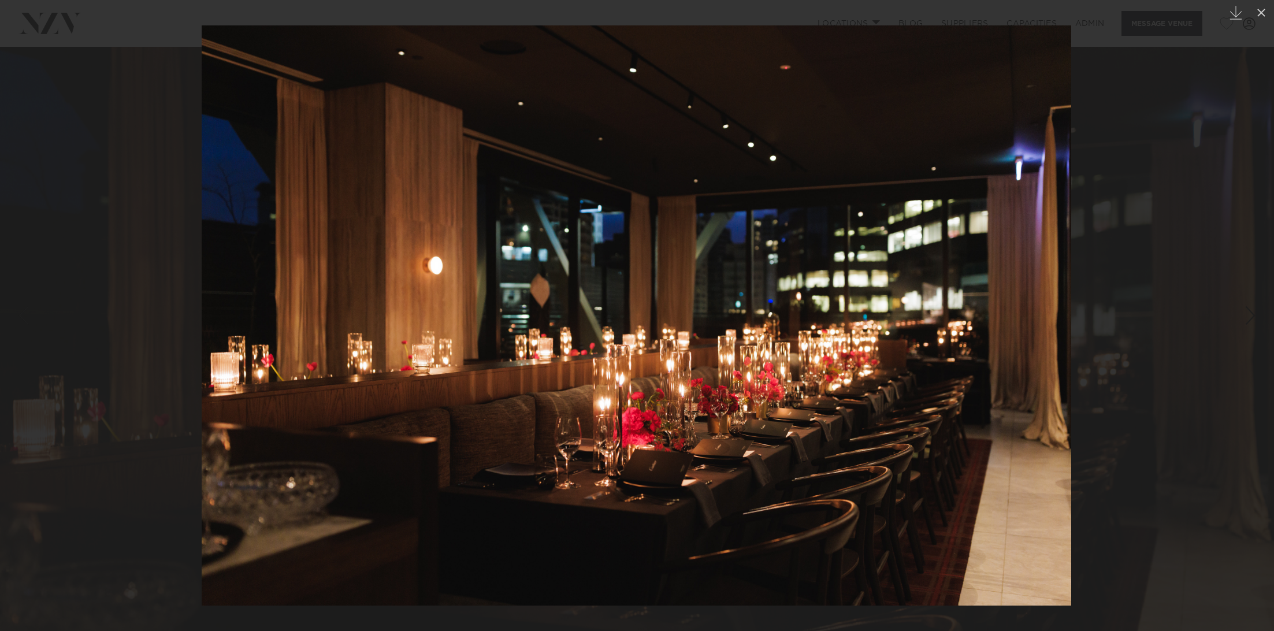
click at [71, 210] on div at bounding box center [637, 315] width 1274 height 631
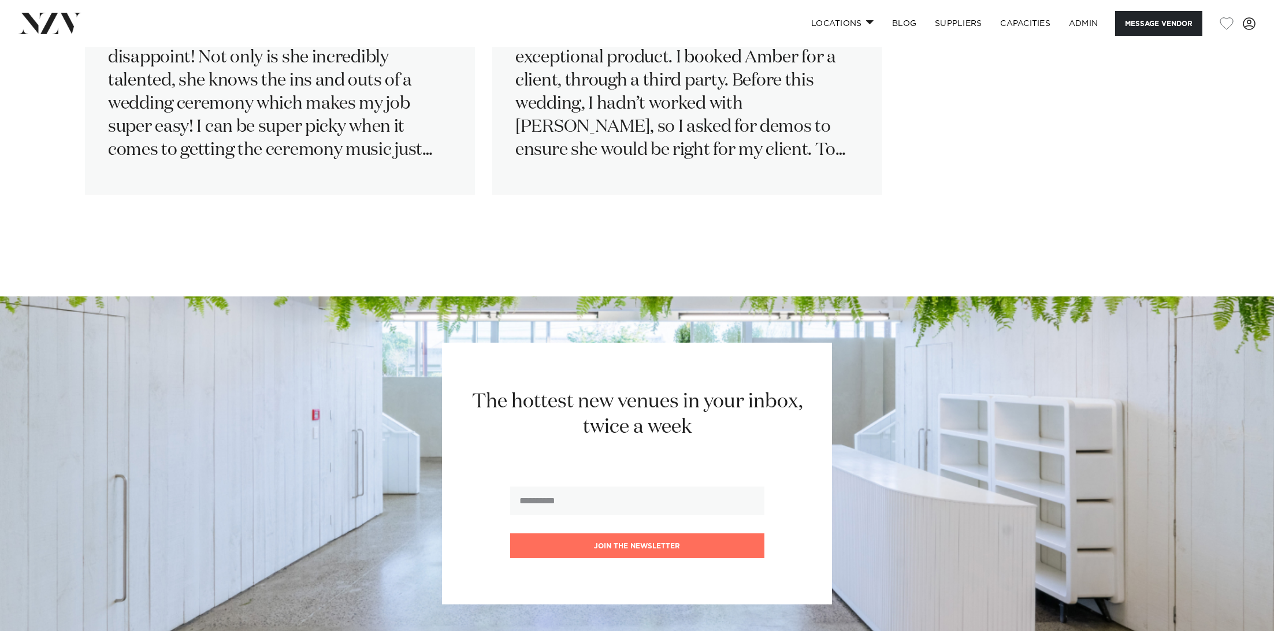
scroll to position [1867, 0]
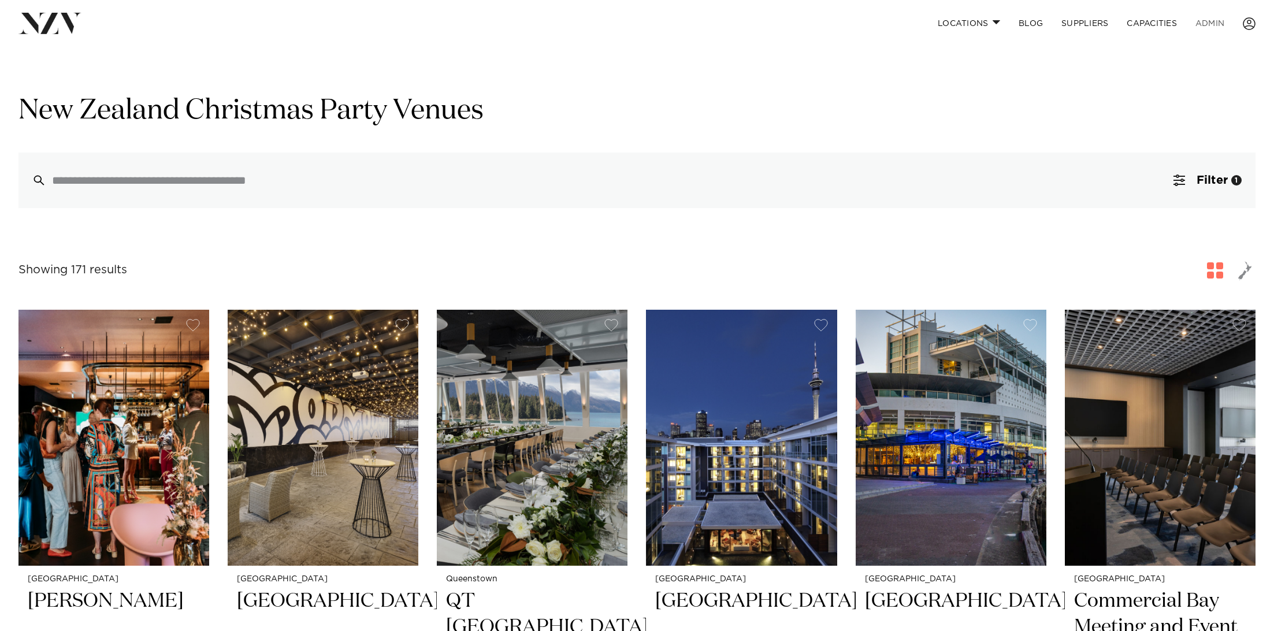
click at [1211, 24] on link "ADMIN" at bounding box center [1209, 23] width 47 height 25
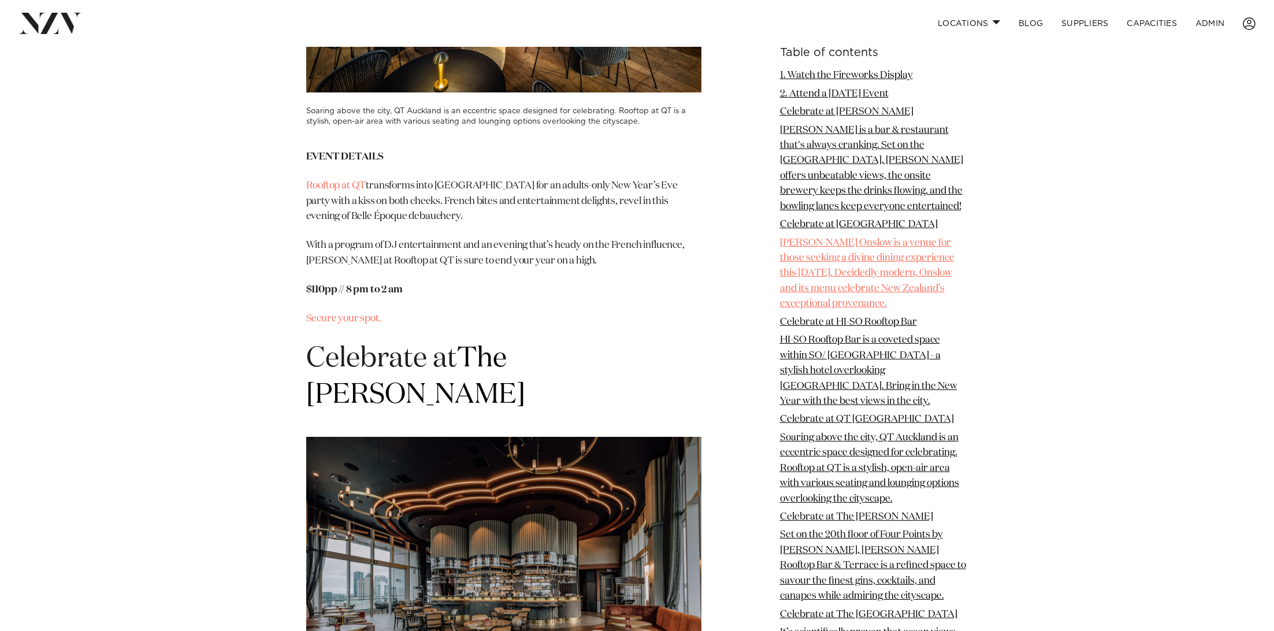
scroll to position [4326, 0]
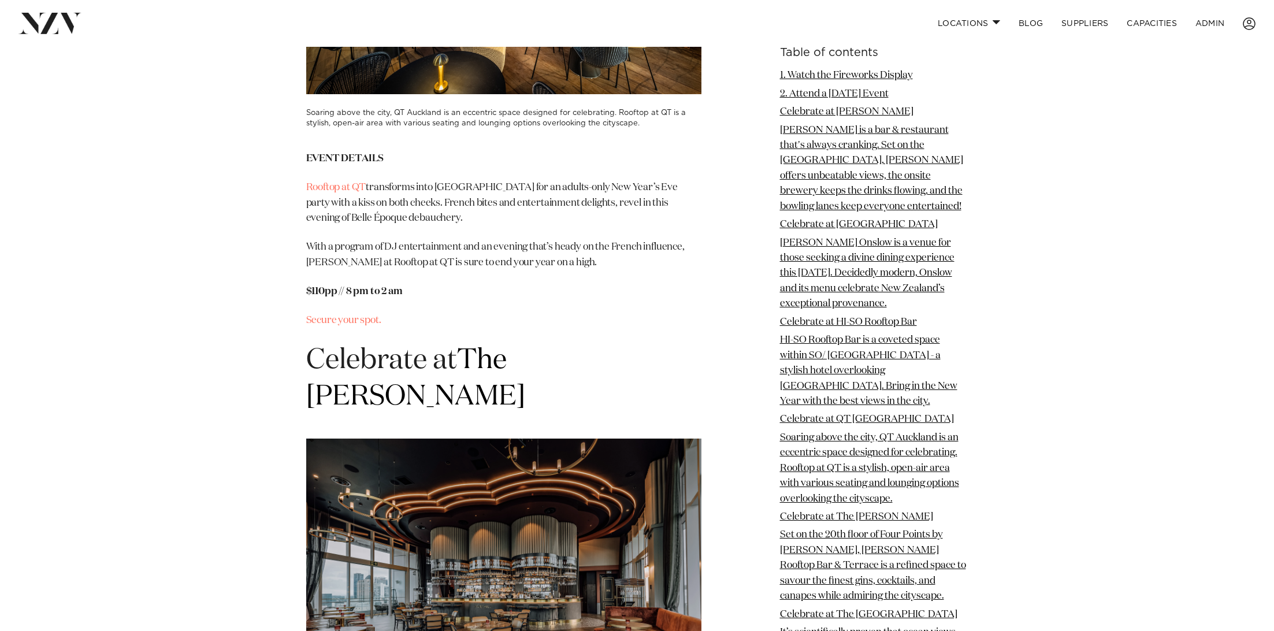
click at [622, 112] on h3 "Soaring above the city, QT Auckland is an eccentric space designed for celebrat…" at bounding box center [503, 118] width 395 height 20
click at [821, 460] on li "Soaring above the city, QT Auckland is an eccentric space designed for celebrat…" at bounding box center [874, 468] width 188 height 76
click at [827, 444] on li "Soaring above the city, QT Auckland is an eccentric space designed for celebrat…" at bounding box center [874, 468] width 188 height 76
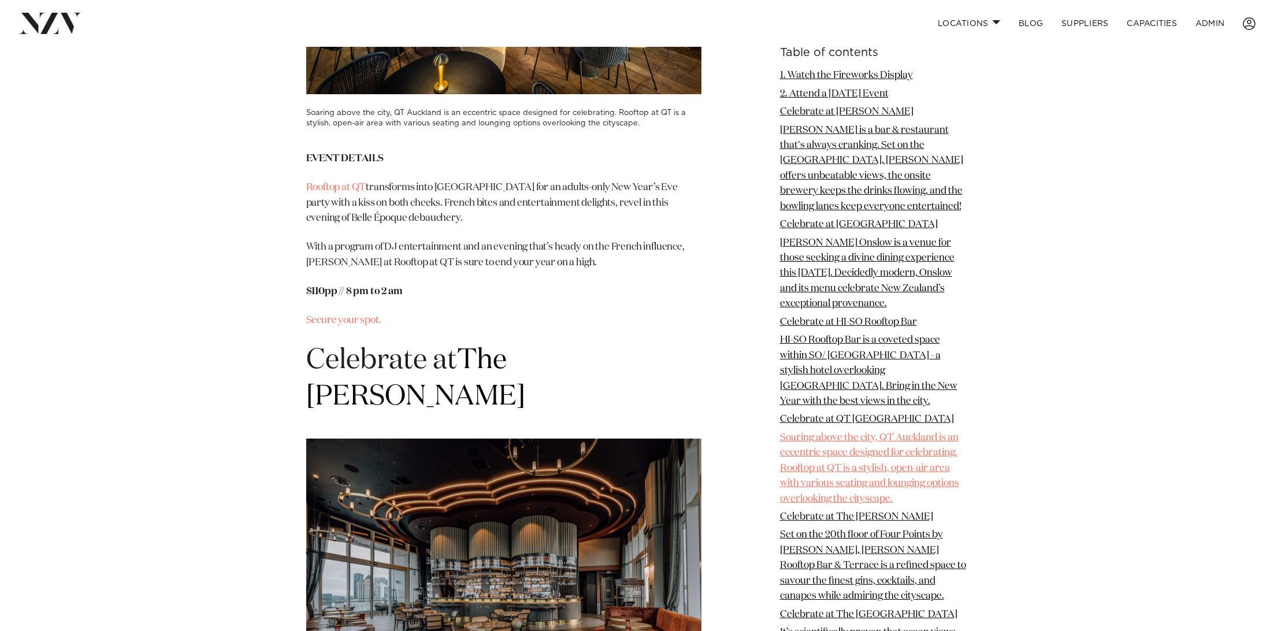
click at [816, 448] on link "Soaring above the city, QT Auckland is an eccentric space designed for celebrat…" at bounding box center [869, 468] width 179 height 71
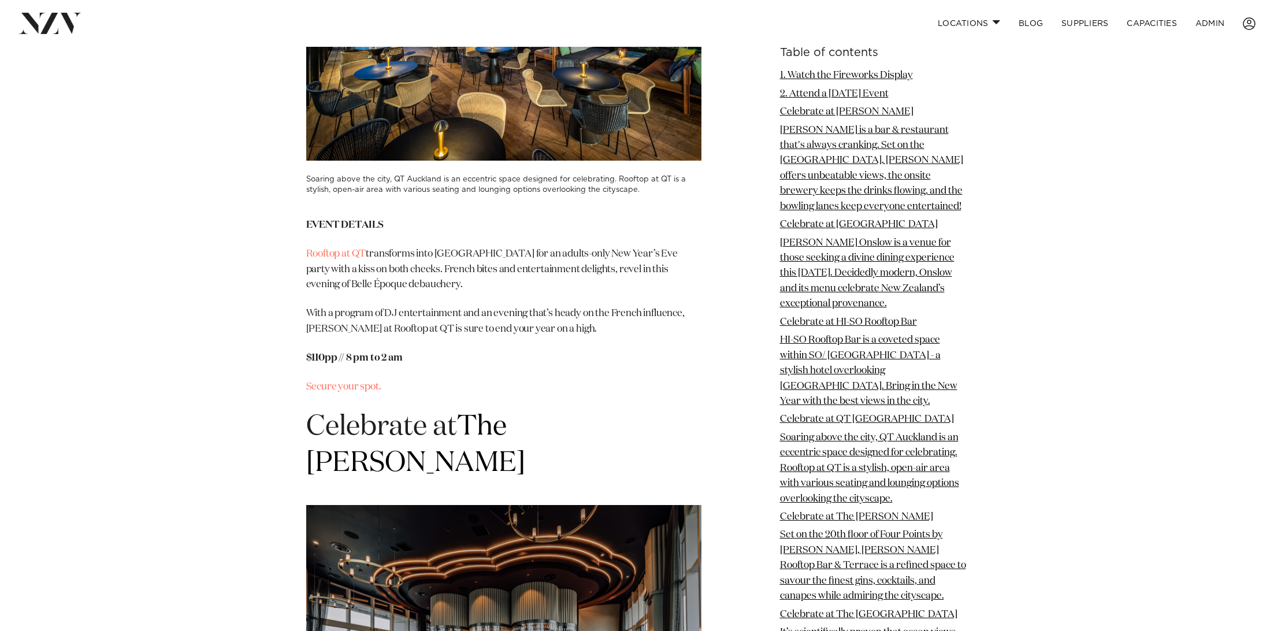
scroll to position [4244, 0]
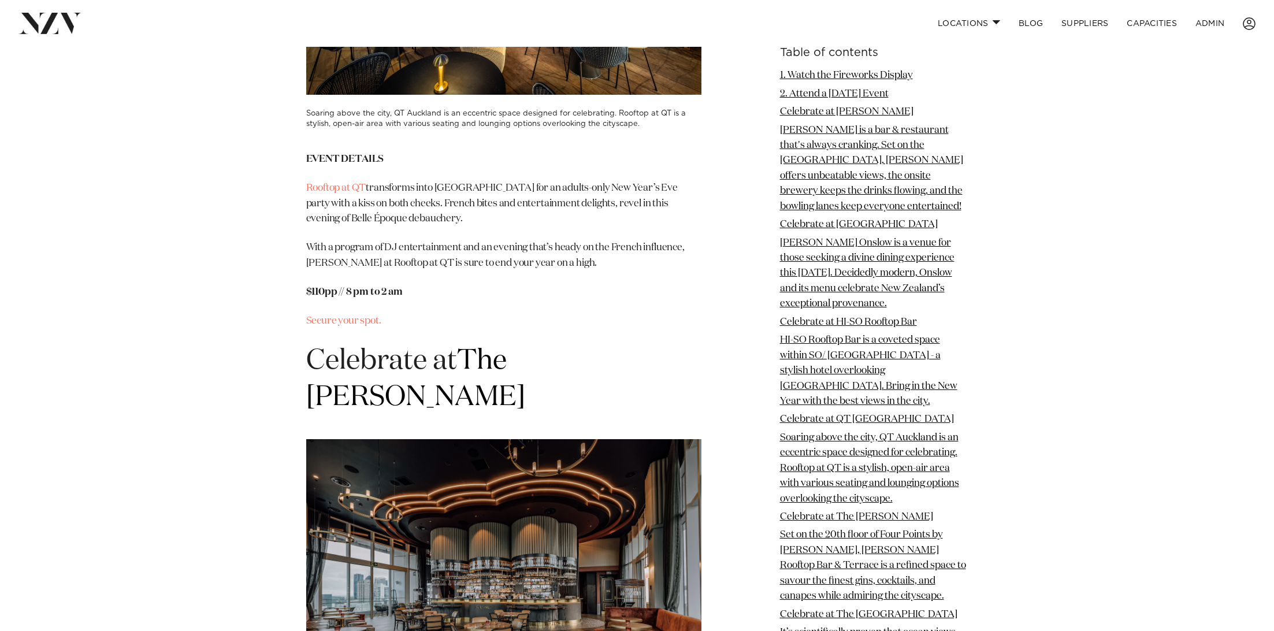
scroll to position [4326, 0]
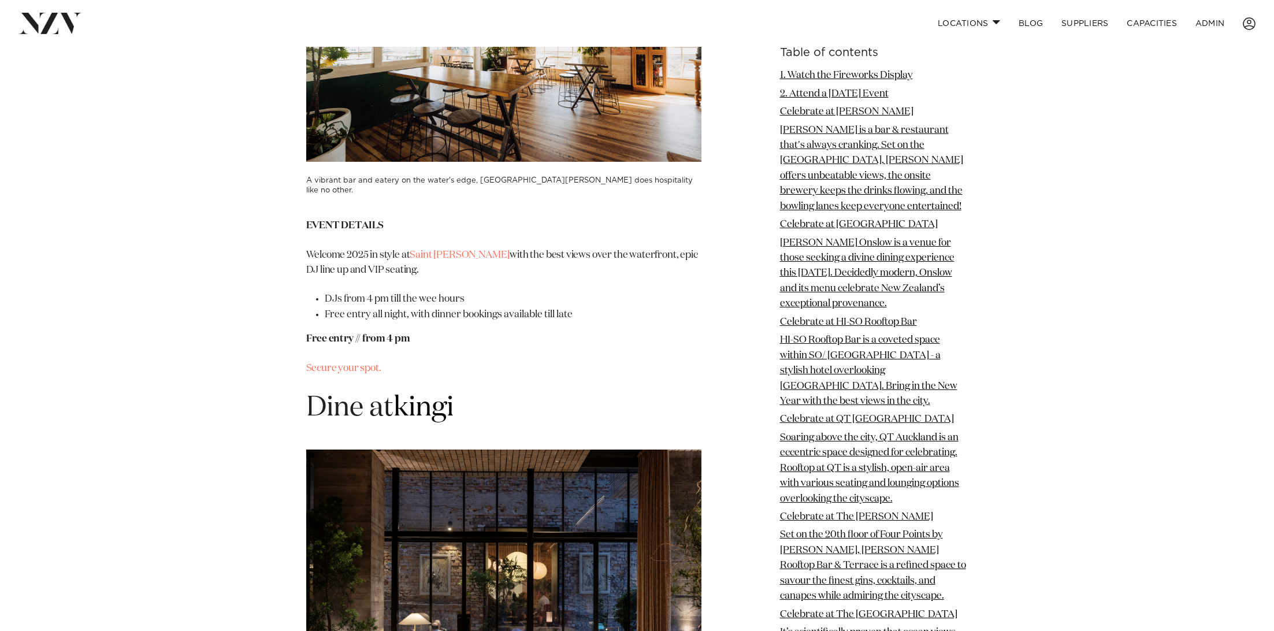
scroll to position [6602, 0]
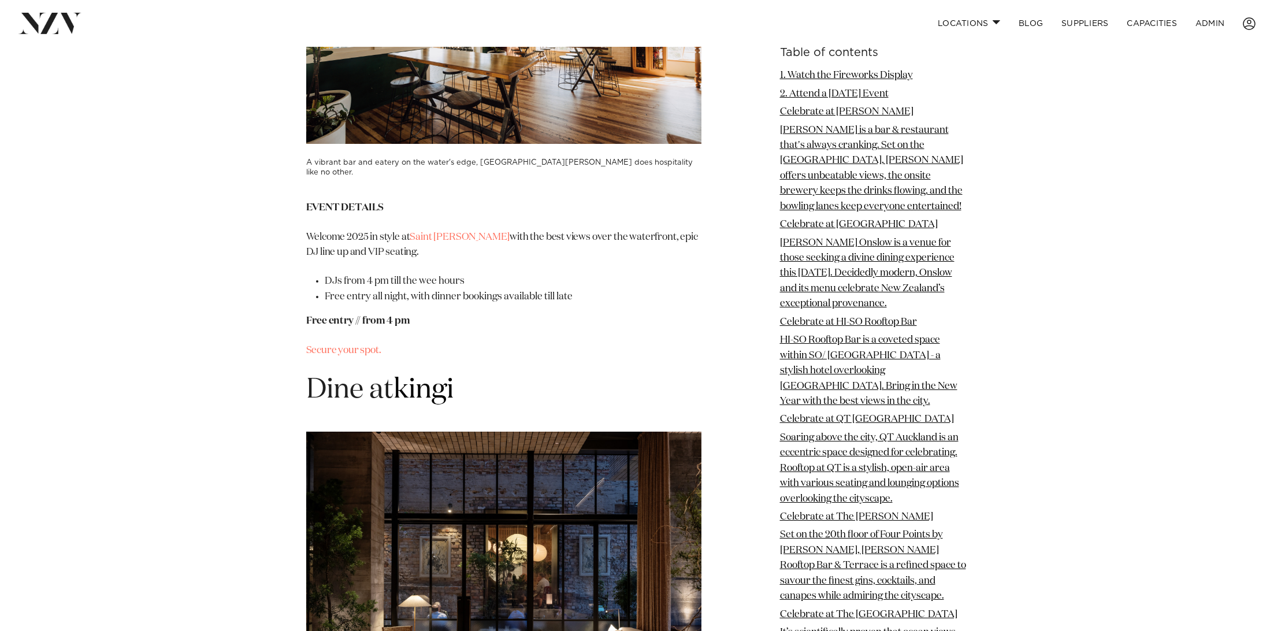
click at [346, 158] on h3 "A vibrant bar and eatery on the water's edge, Saint Alice does hospitality like…" at bounding box center [503, 168] width 395 height 20
click at [1214, 24] on link "ADMIN" at bounding box center [1209, 23] width 47 height 25
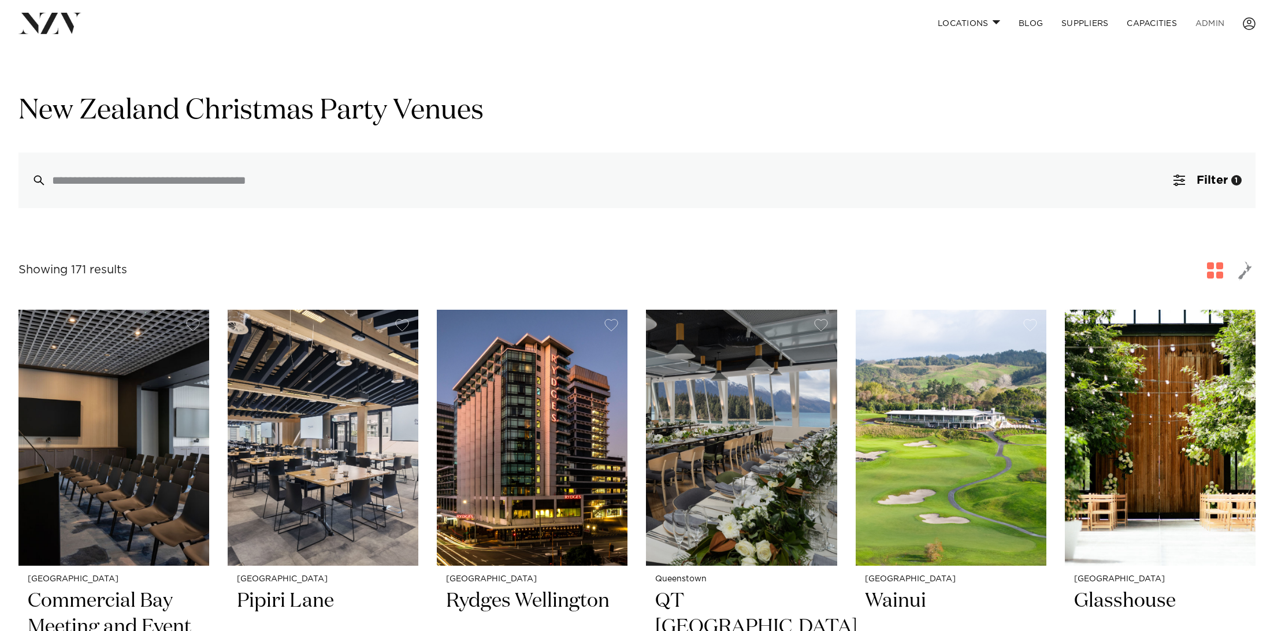
click at [1208, 23] on link "ADMIN" at bounding box center [1209, 23] width 47 height 25
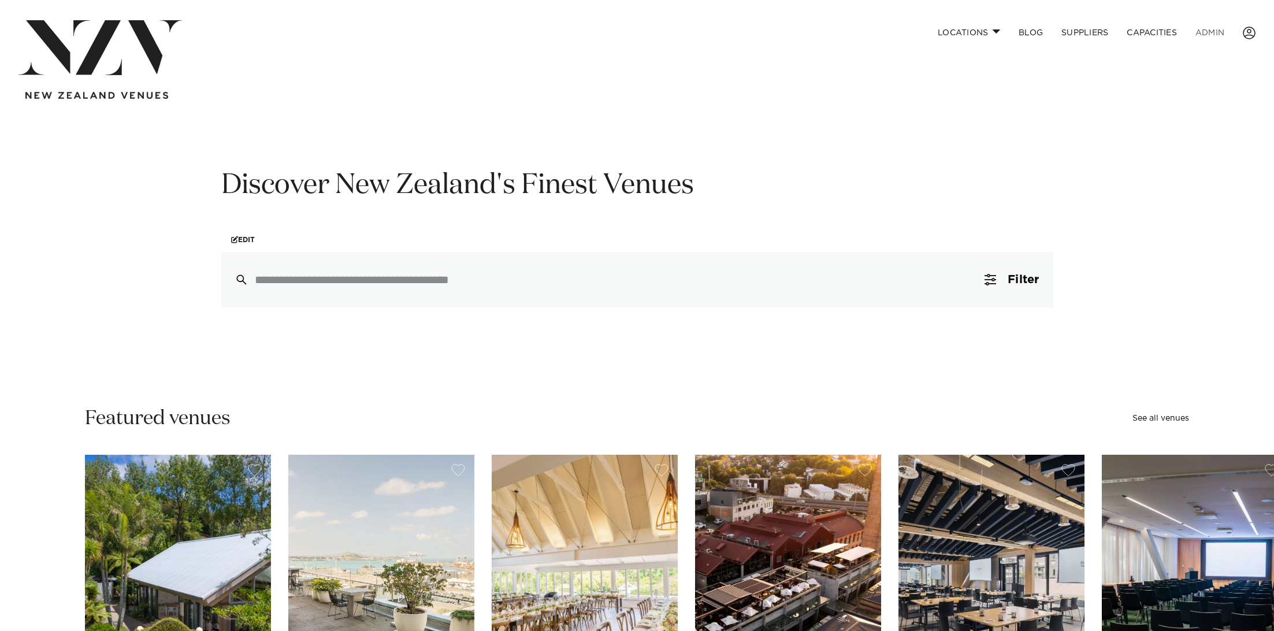
click at [1210, 35] on link "ADMIN" at bounding box center [1209, 32] width 47 height 25
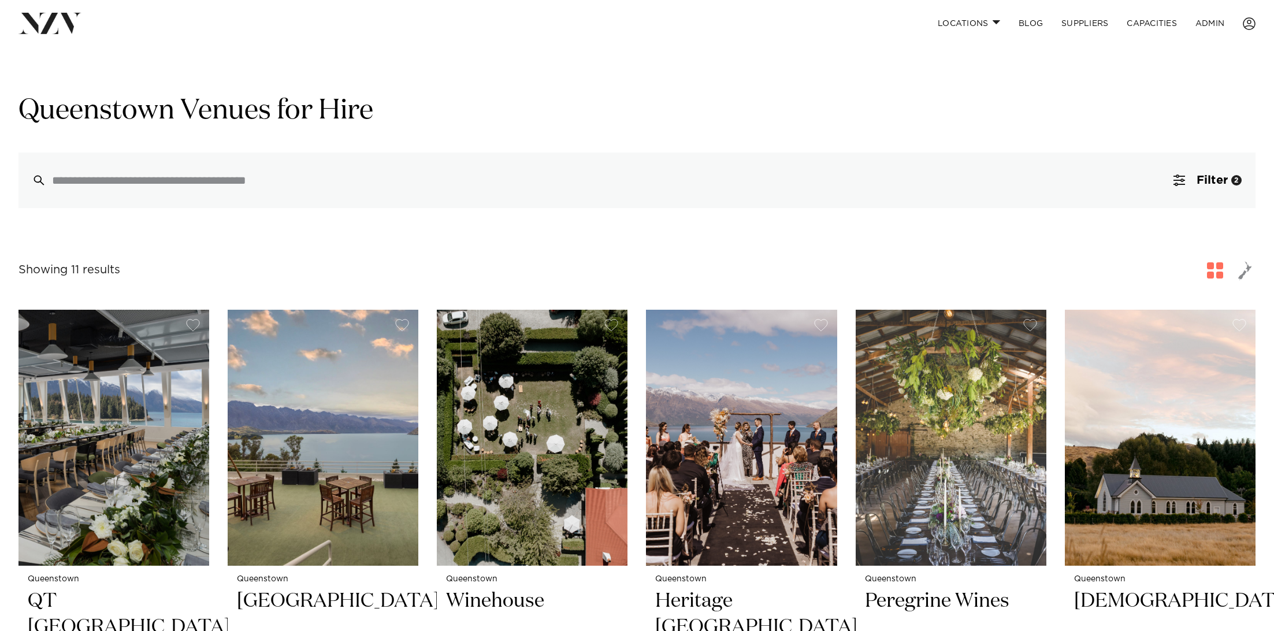
click at [42, 30] on img at bounding box center [49, 23] width 63 height 21
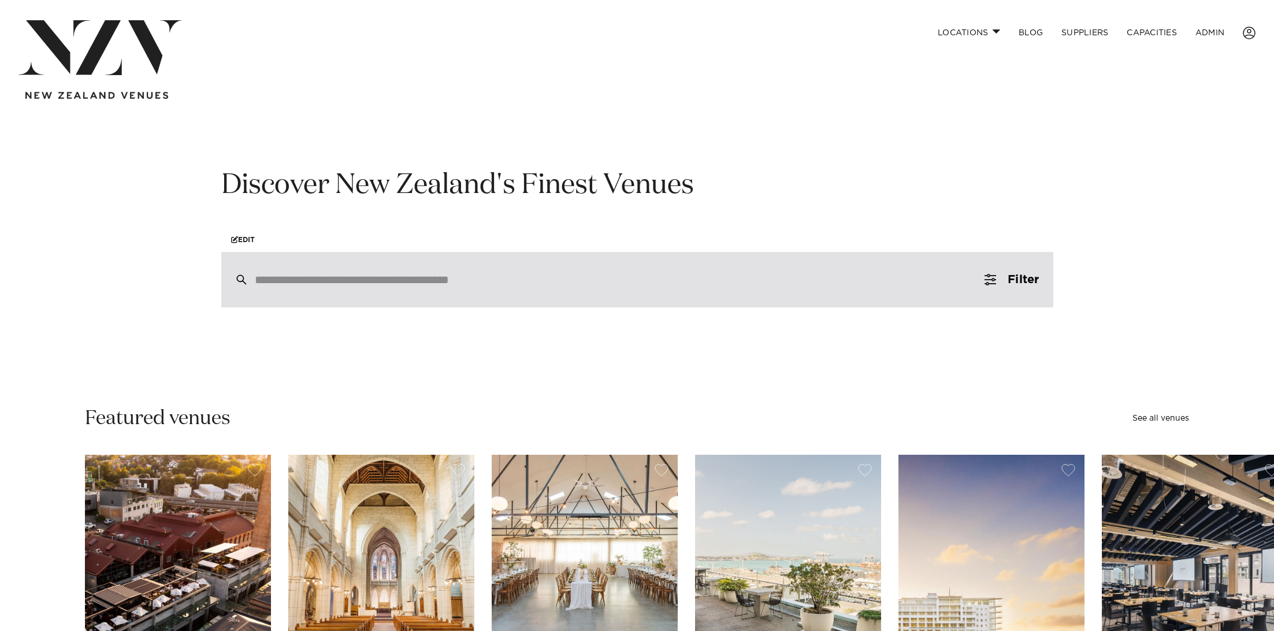
click at [300, 269] on div at bounding box center [637, 279] width 832 height 55
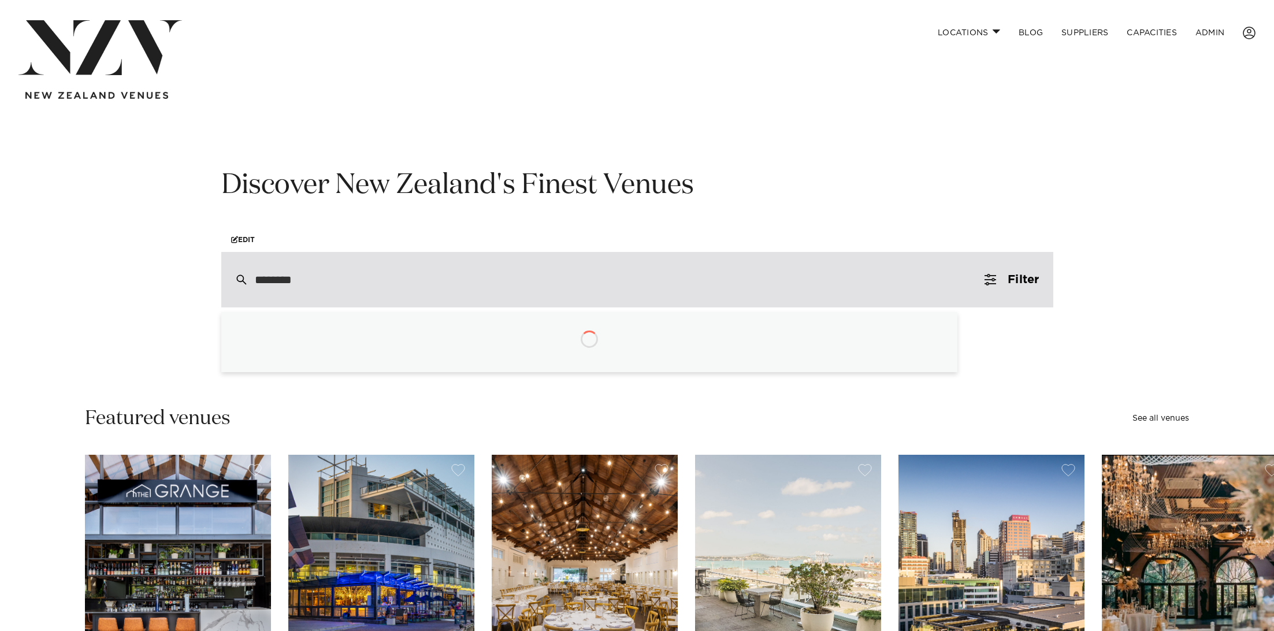
type input "*********"
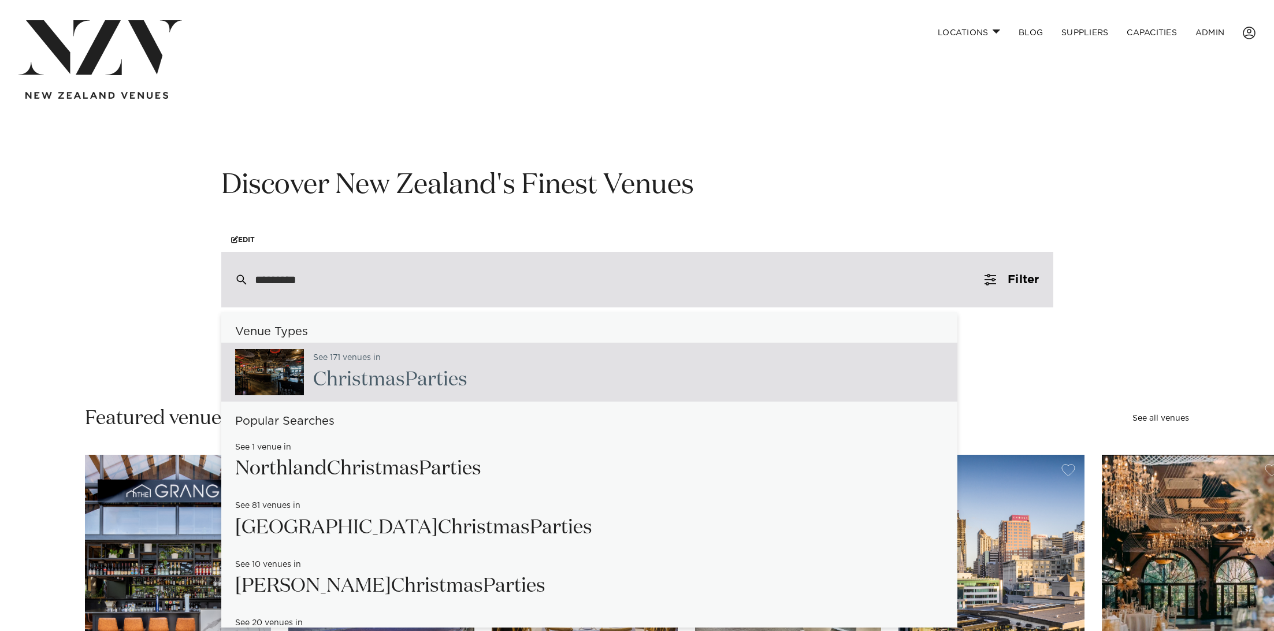
click at [356, 386] on span "Christmas" at bounding box center [359, 380] width 92 height 20
type input "**********"
